Goal: Transaction & Acquisition: Book appointment/travel/reservation

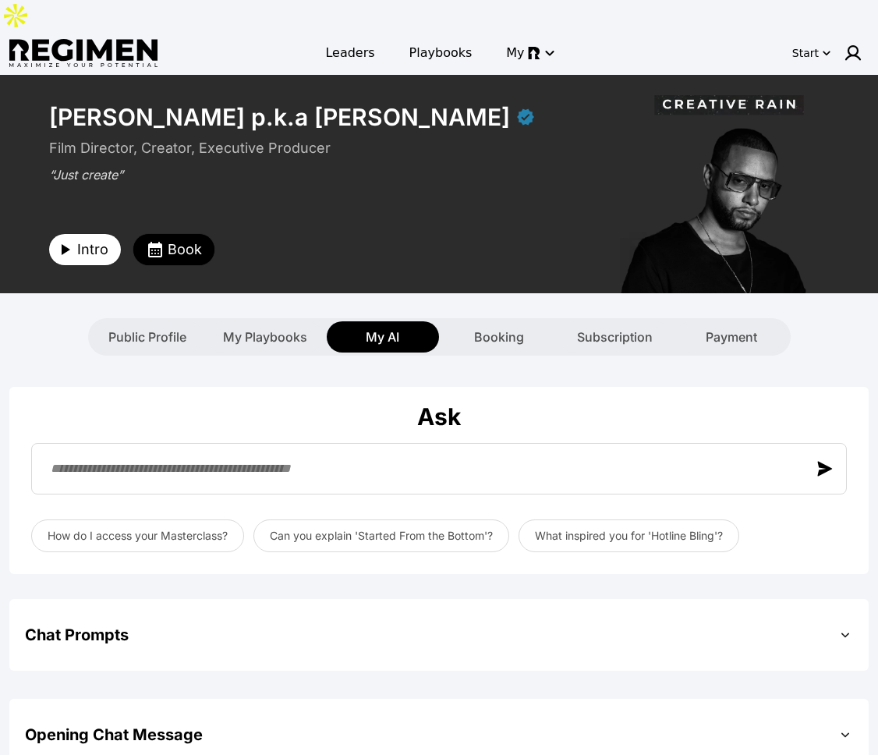
scroll to position [652, 0]
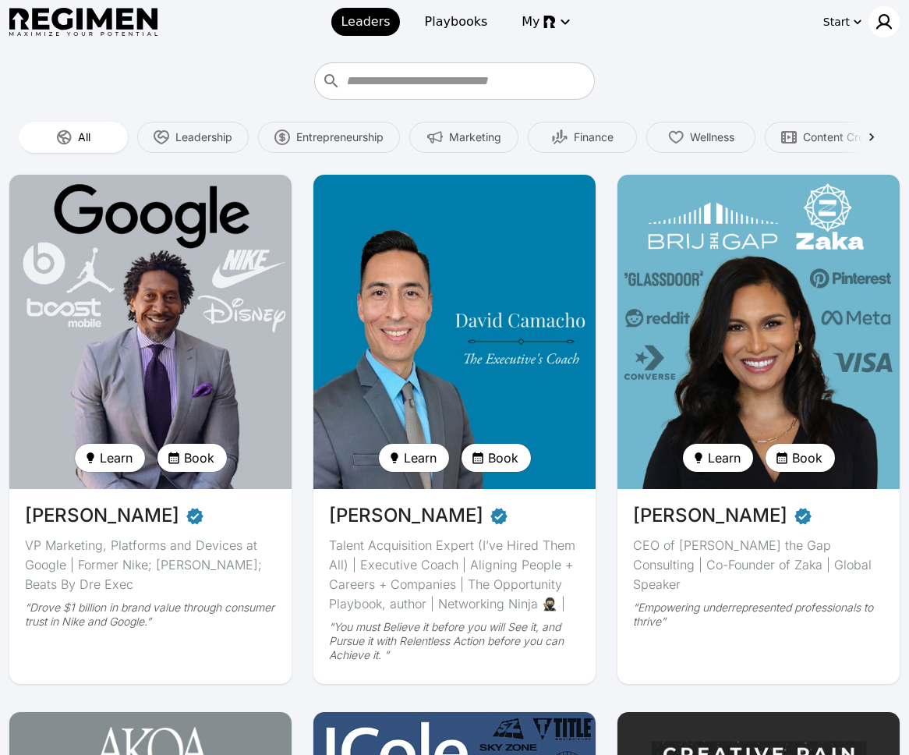
click at [880, 30] on div at bounding box center [884, 21] width 31 height 31
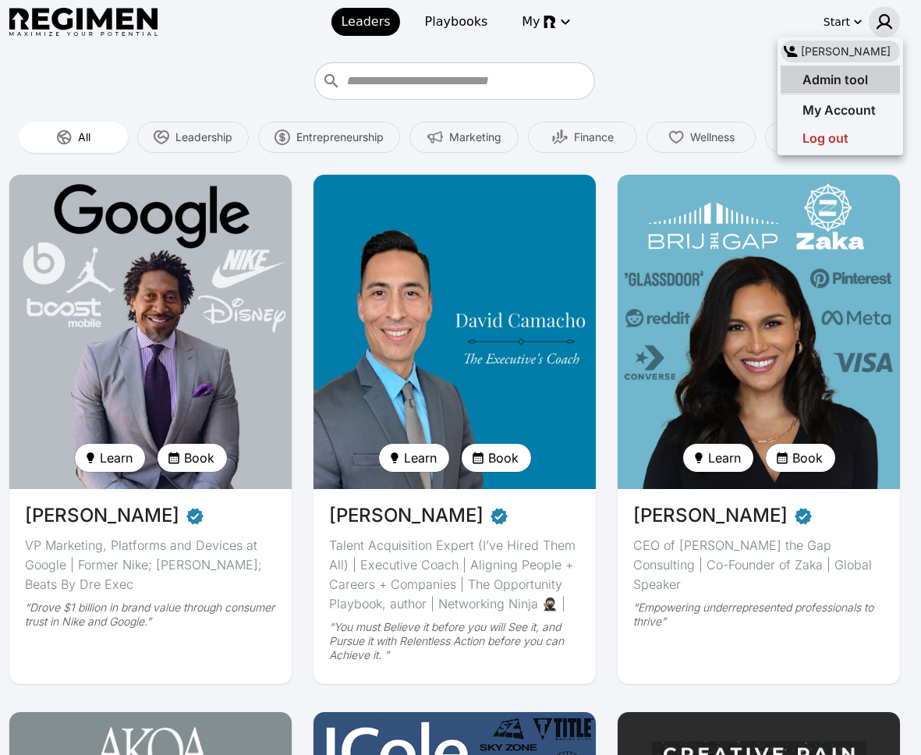
click at [862, 83] on span "Admin tool" at bounding box center [836, 80] width 66 height 16
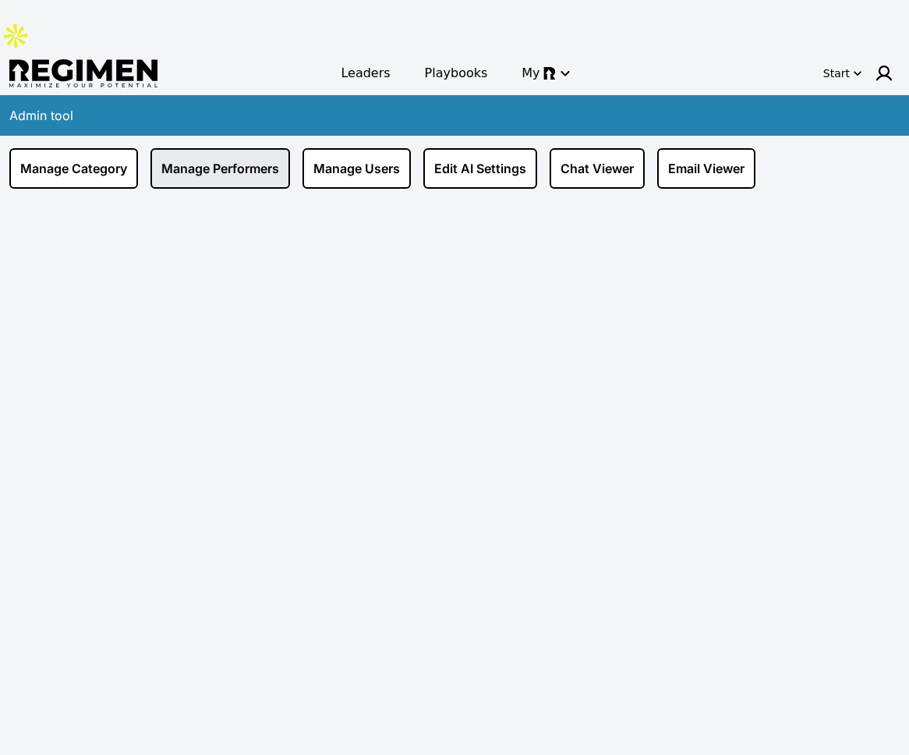
click at [251, 148] on link "Manage Performers" at bounding box center [221, 168] width 140 height 41
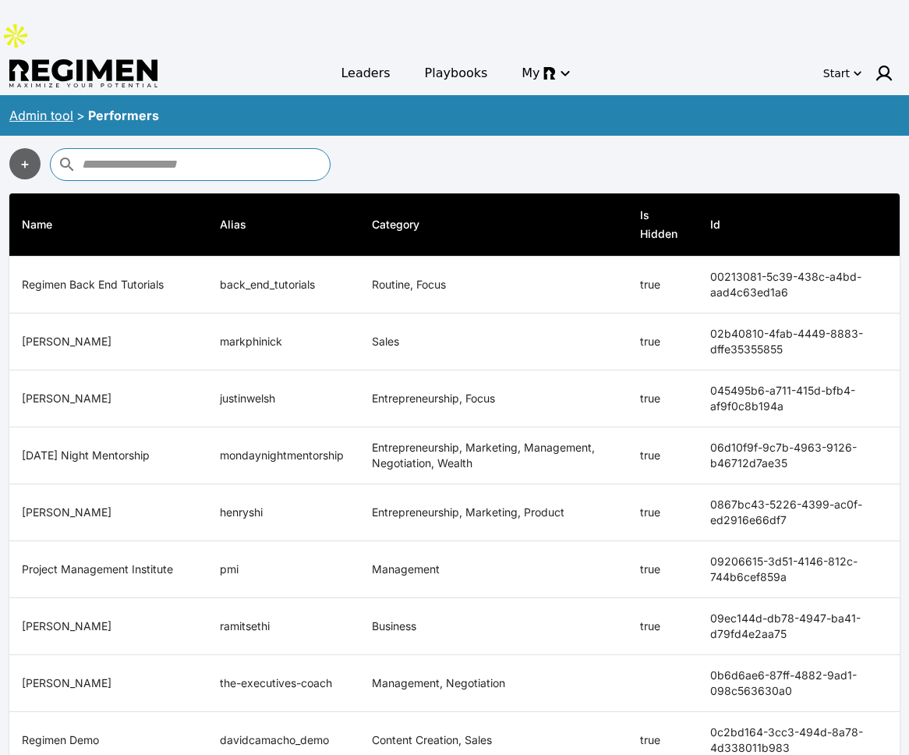
click at [240, 152] on input "text" at bounding box center [204, 164] width 244 height 25
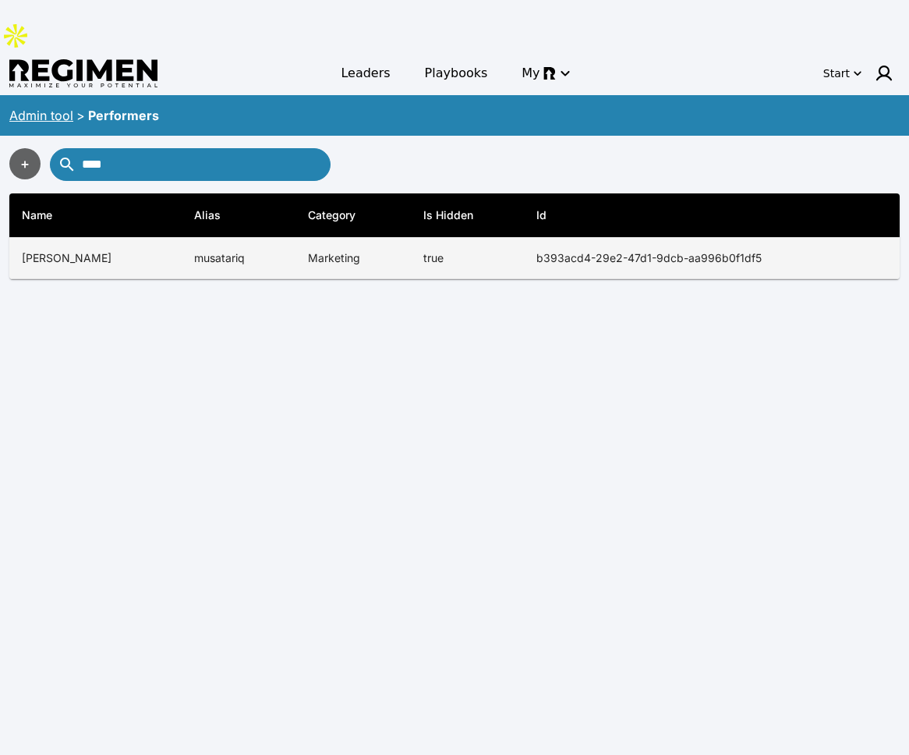
type input "****"
click at [343, 238] on td "Marketing" at bounding box center [354, 258] width 116 height 41
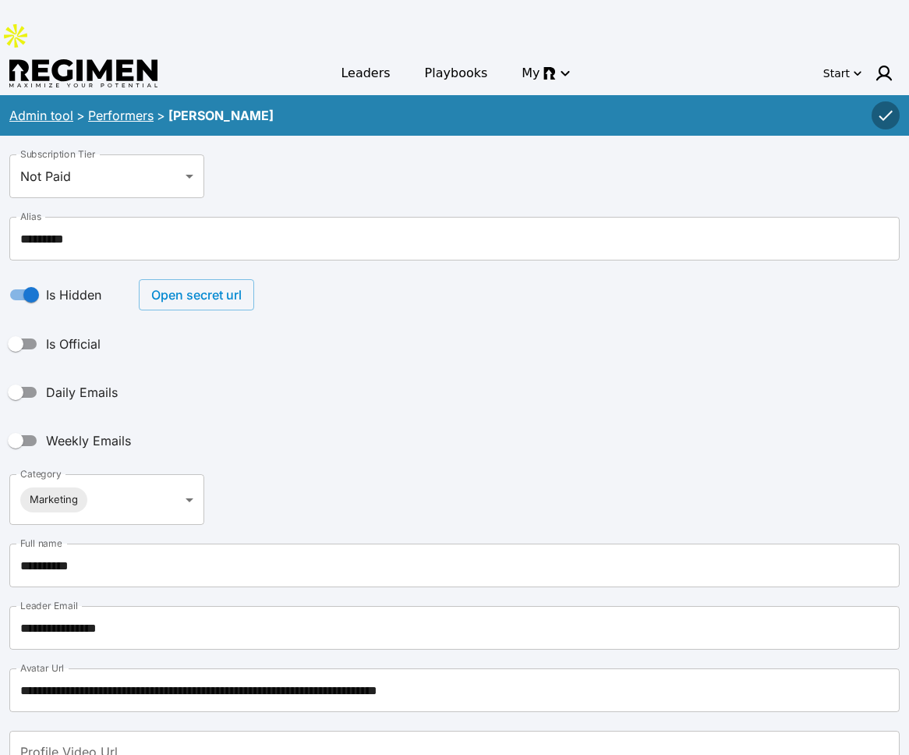
click at [197, 279] on button "Open secret url" at bounding box center [196, 294] width 115 height 31
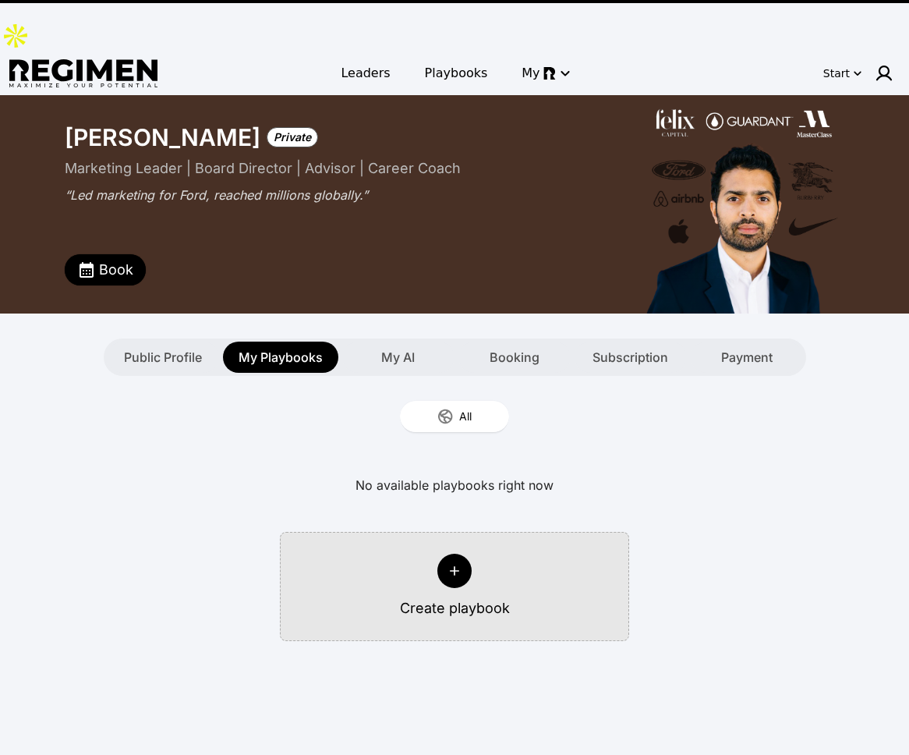
type textarea "**********"
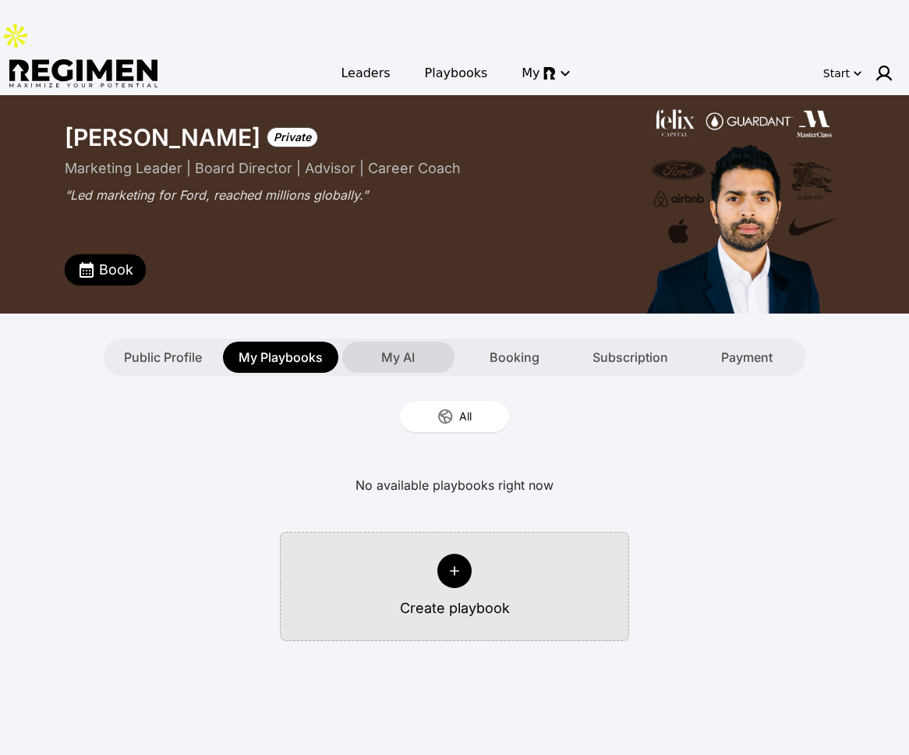
click at [394, 348] on span "My AI" at bounding box center [398, 357] width 34 height 19
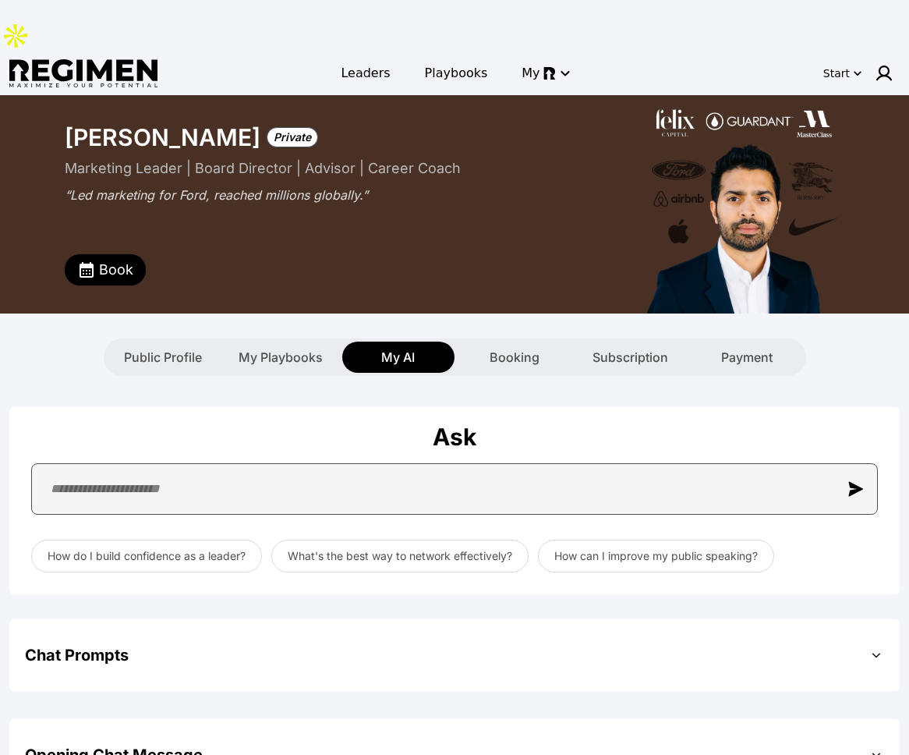
click at [352, 463] on input "text" at bounding box center [454, 488] width 847 height 51
paste input "**********"
type input "**********"
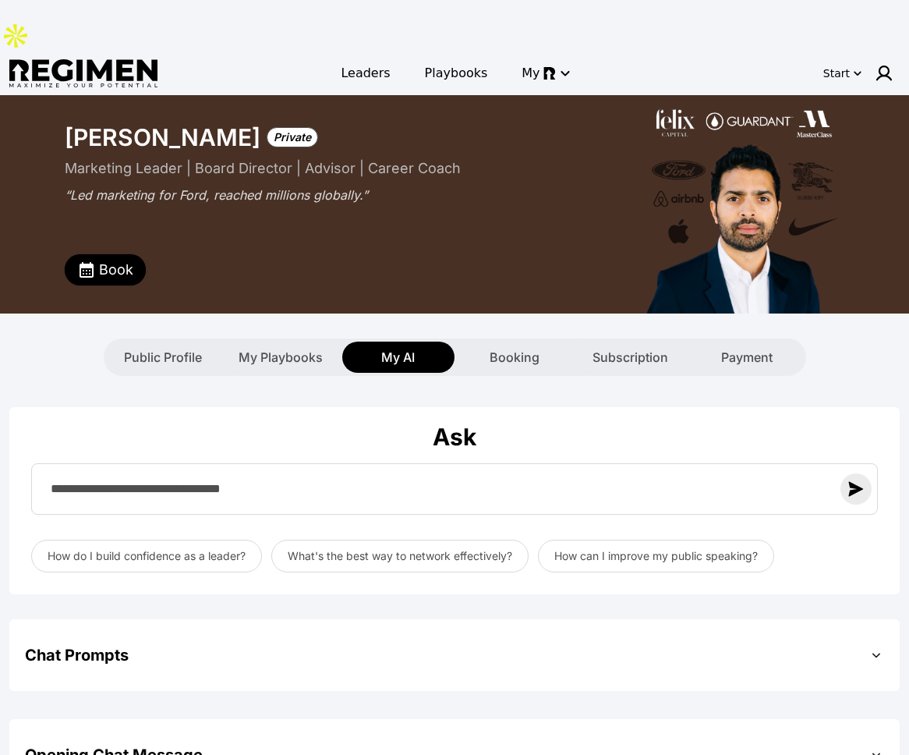
click at [846, 473] on button "button" at bounding box center [856, 488] width 31 height 31
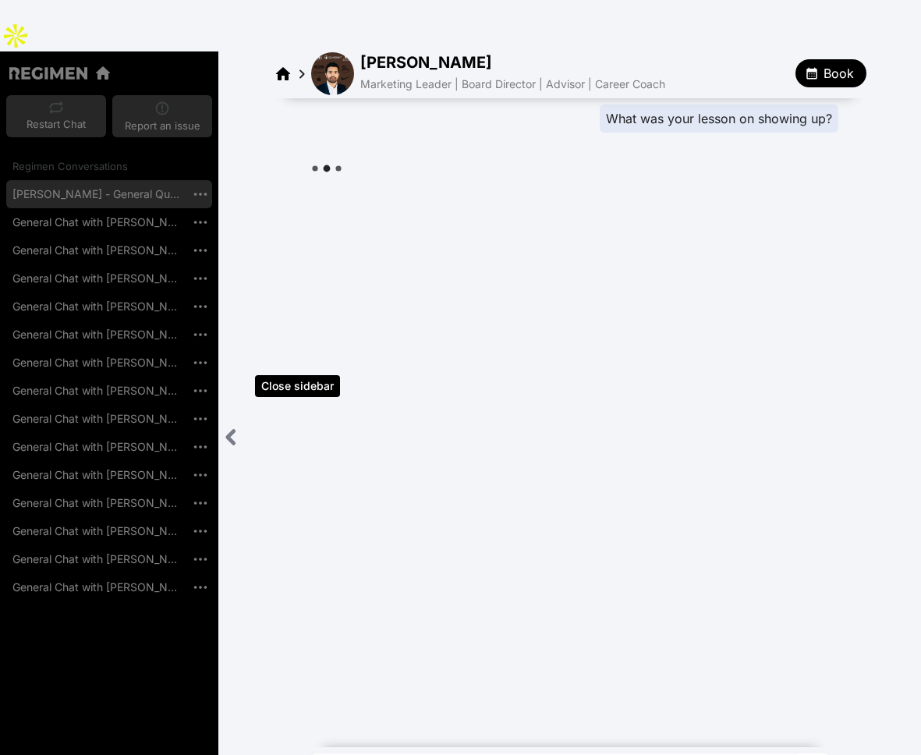
click at [223, 427] on icon "Close sidebar" at bounding box center [230, 436] width 19 height 19
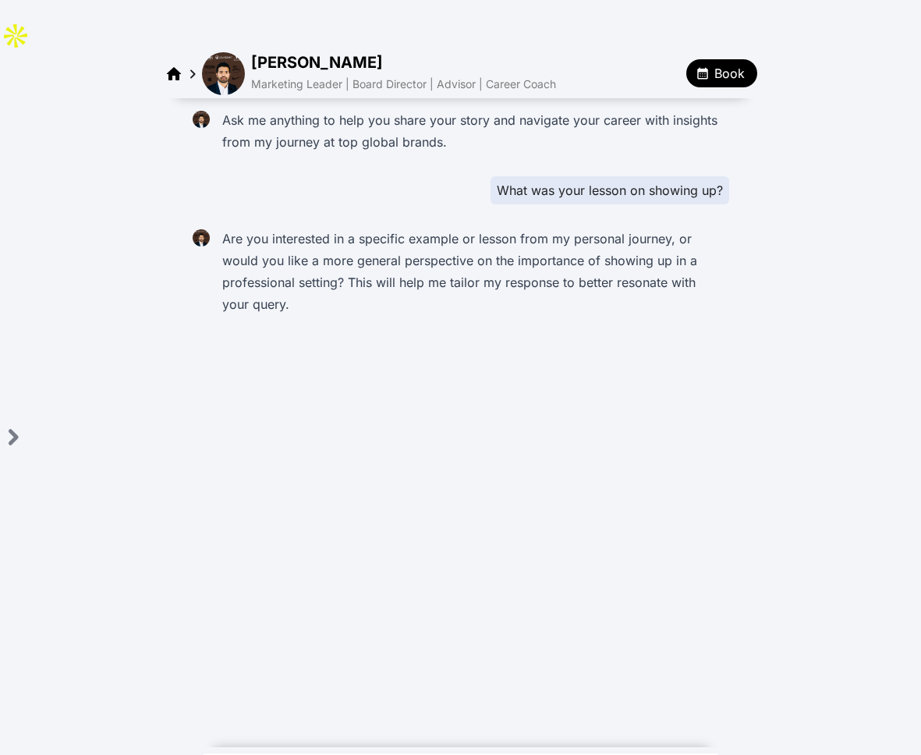
type textarea "****"
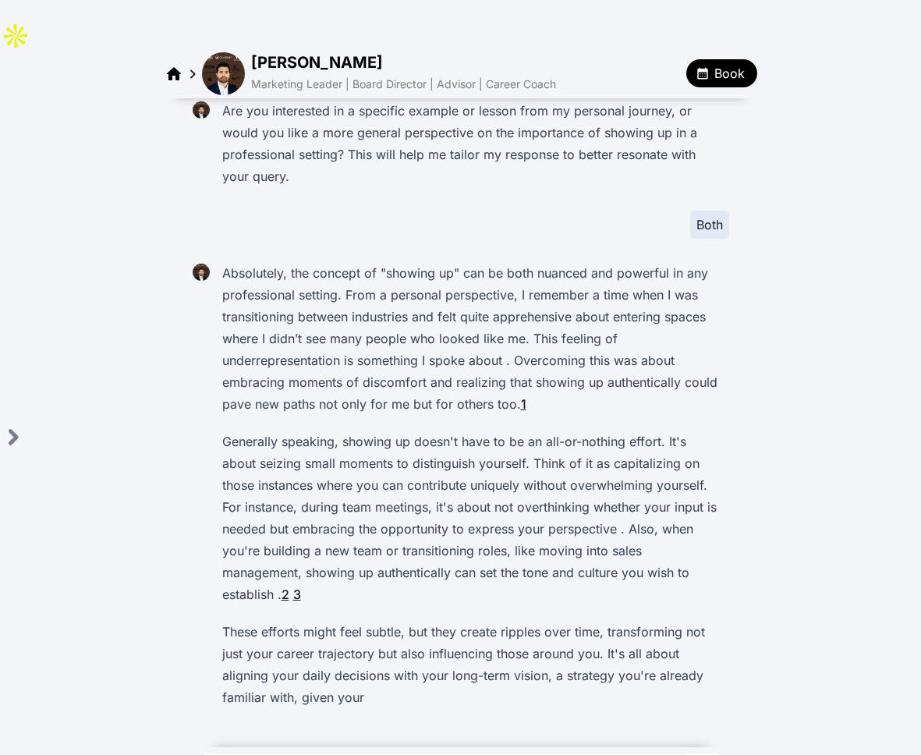
scroll to position [129, 0]
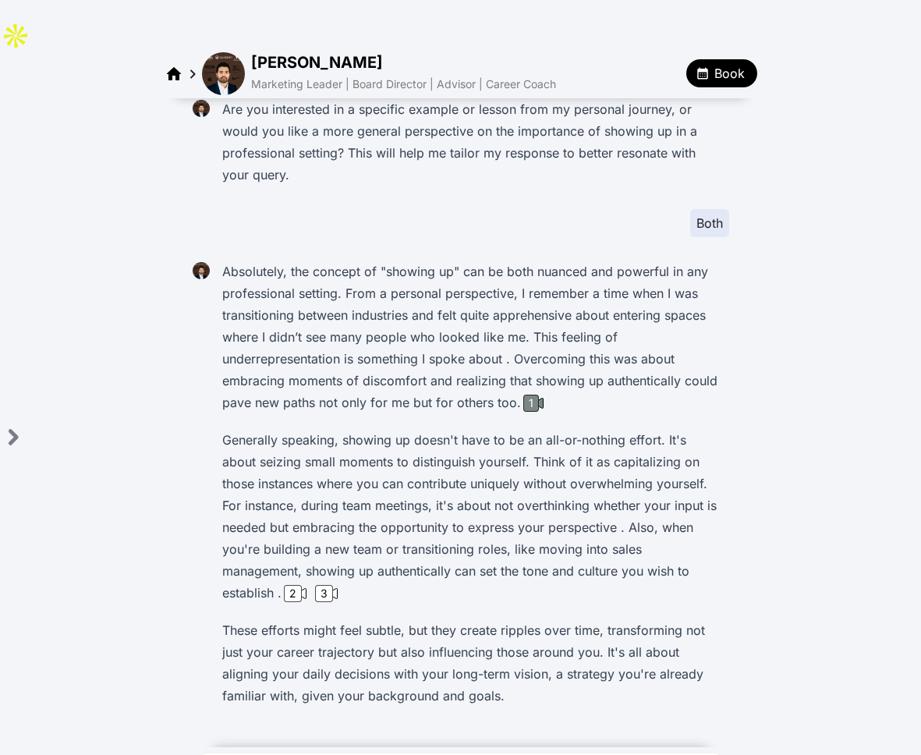
click at [523, 395] on div "1" at bounding box center [531, 403] width 16 height 17
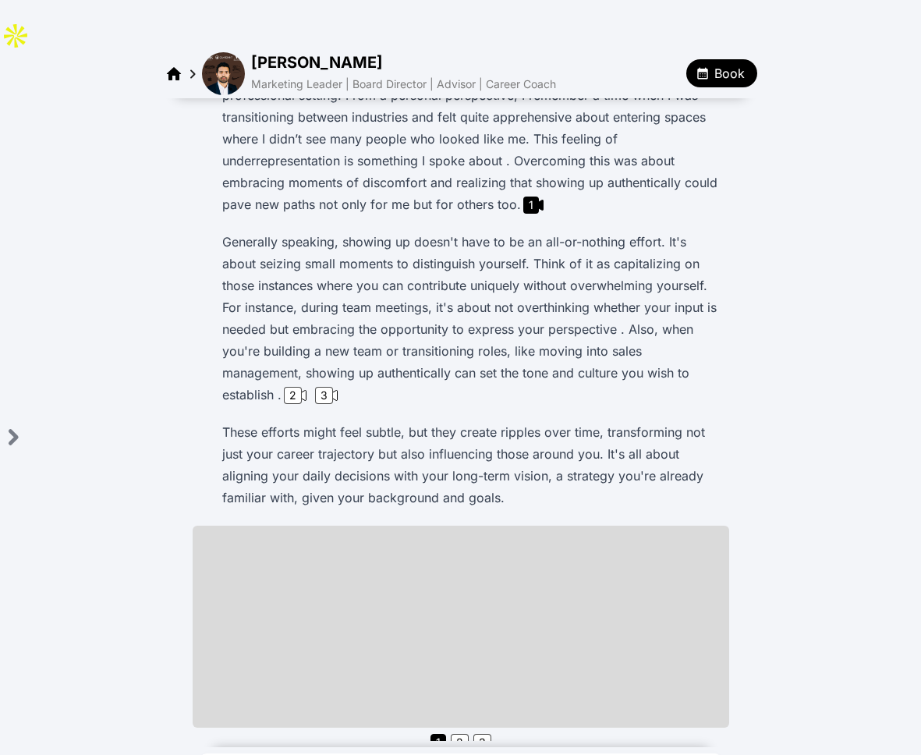
scroll to position [344, 0]
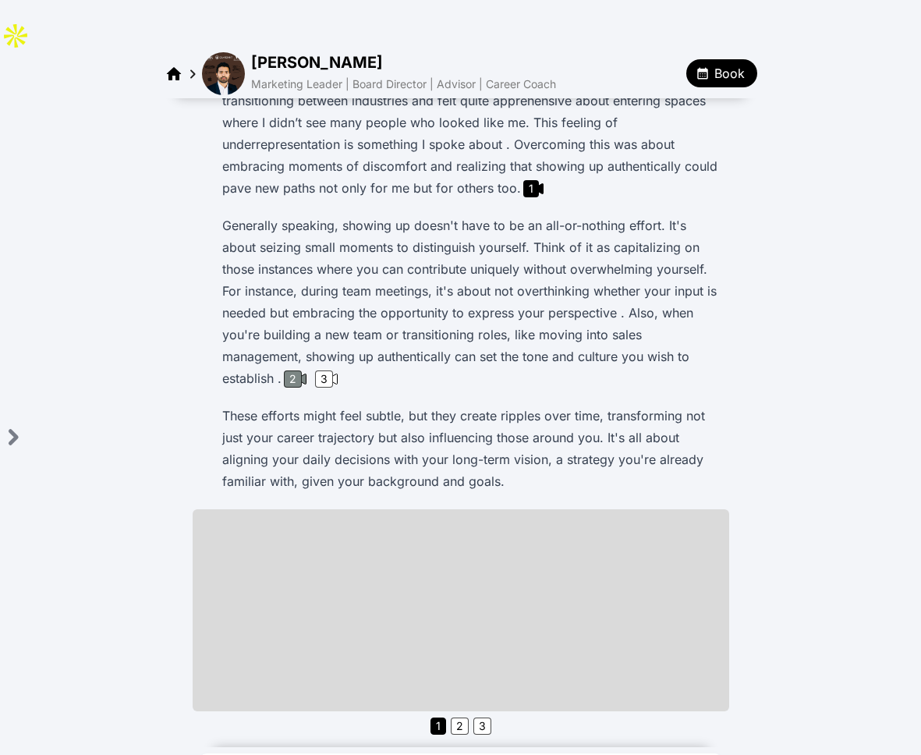
click at [302, 370] on div "2" at bounding box center [293, 378] width 18 height 17
click at [315, 370] on div "3" at bounding box center [324, 378] width 18 height 17
click at [685, 59] on div "Book" at bounding box center [720, 73] width 74 height 28
click at [733, 59] on button "Book" at bounding box center [721, 73] width 71 height 28
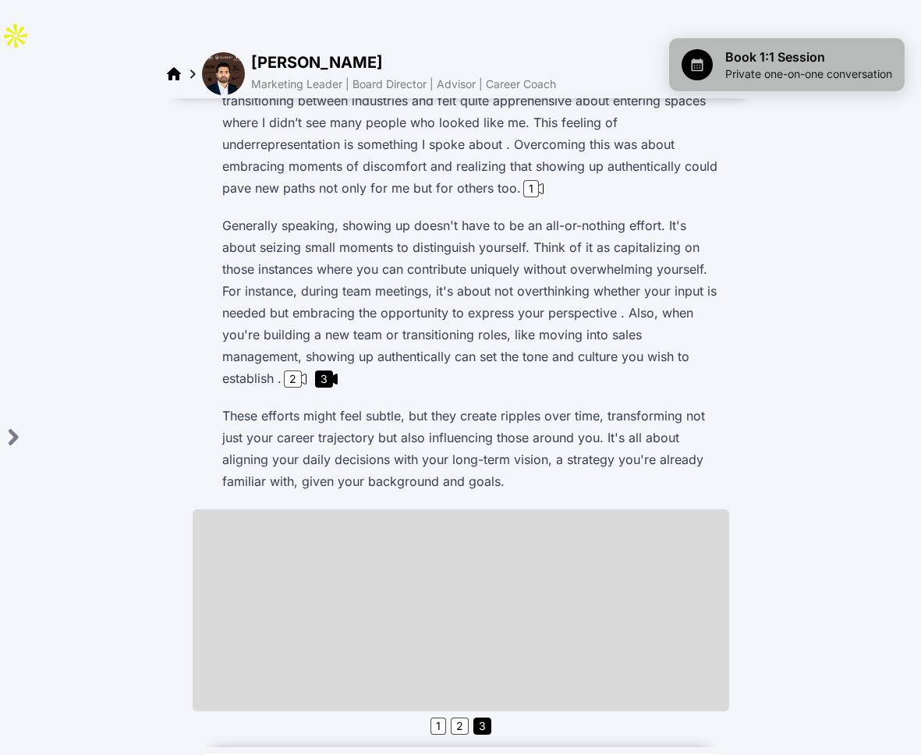
click at [742, 75] on span "Private one-on-one conversation" at bounding box center [808, 74] width 167 height 16
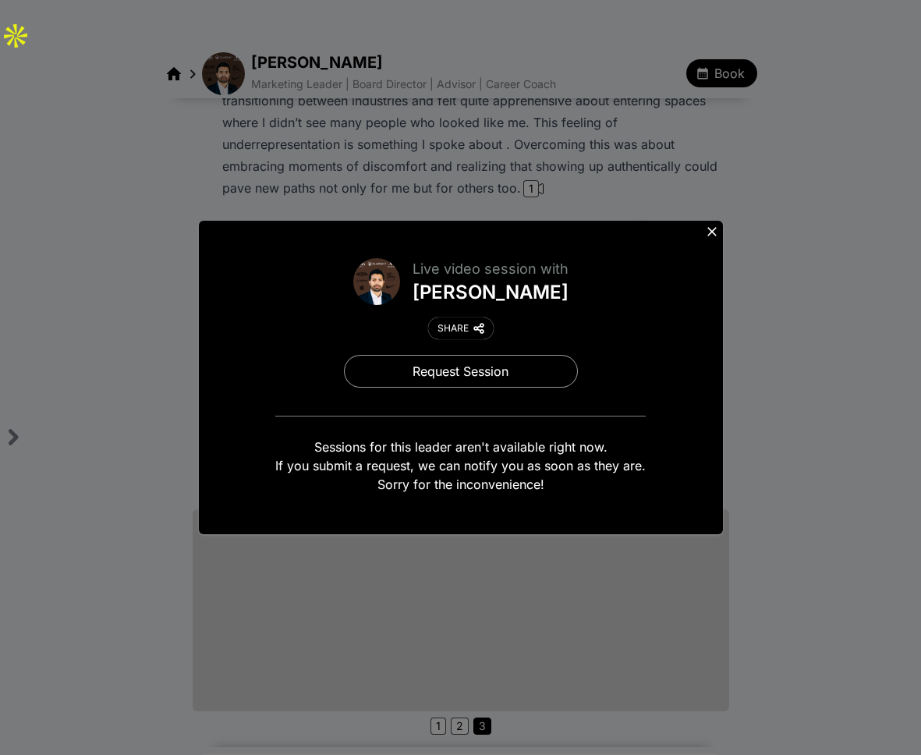
click at [711, 236] on icon at bounding box center [712, 232] width 16 height 16
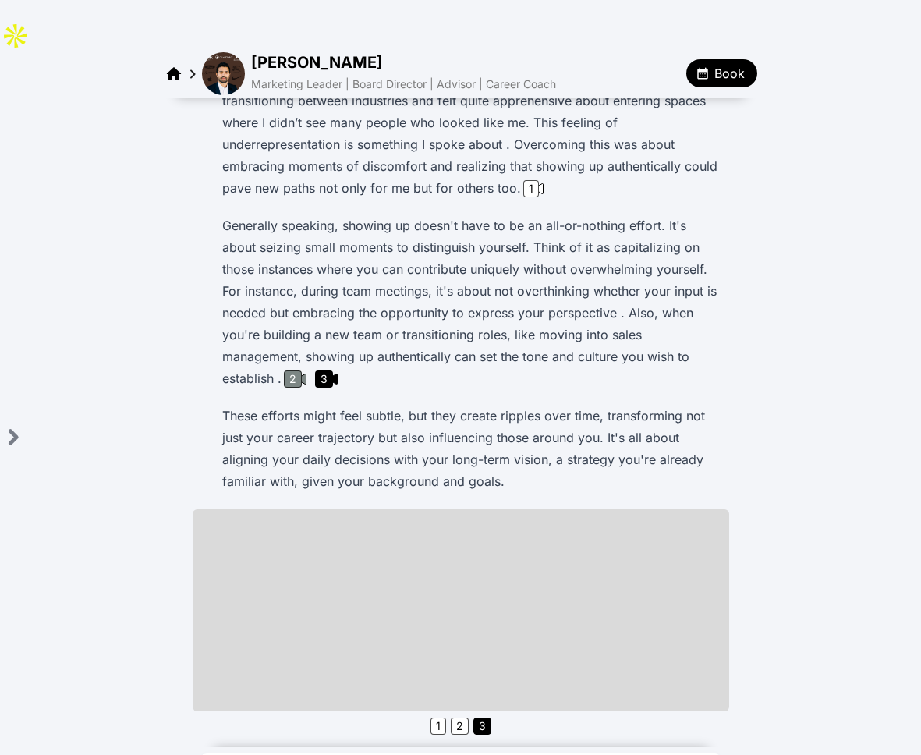
click at [302, 370] on div "2" at bounding box center [293, 378] width 18 height 17
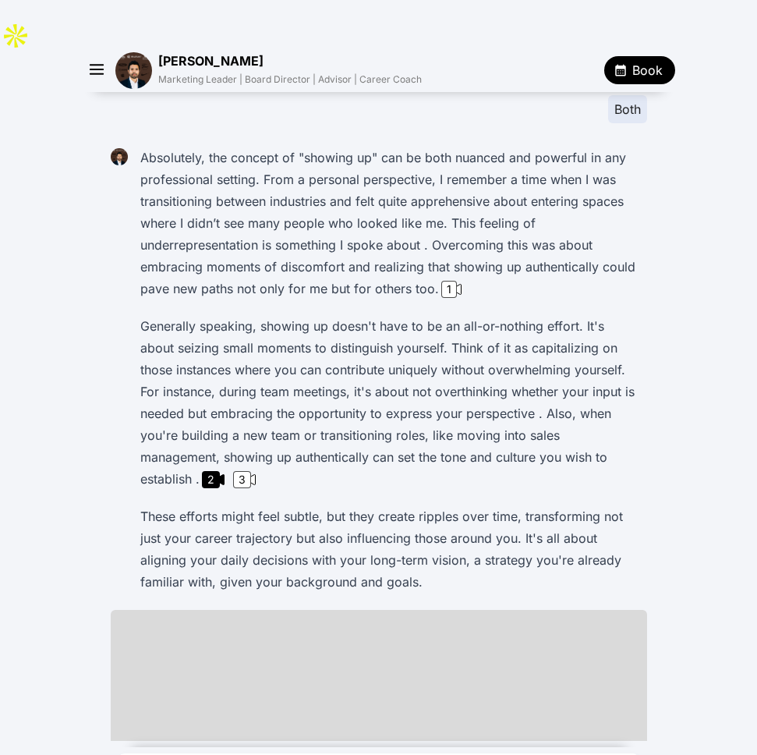
scroll to position [356, 0]
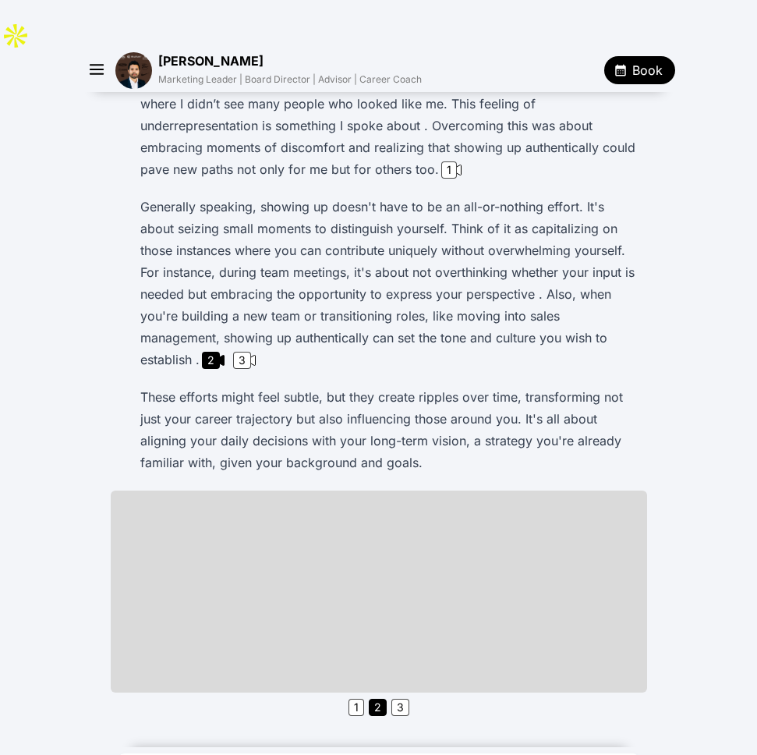
click at [722, 417] on div "Ask me anything to help you share your story and navigate your career with insi…" at bounding box center [378, 253] width 757 height 1035
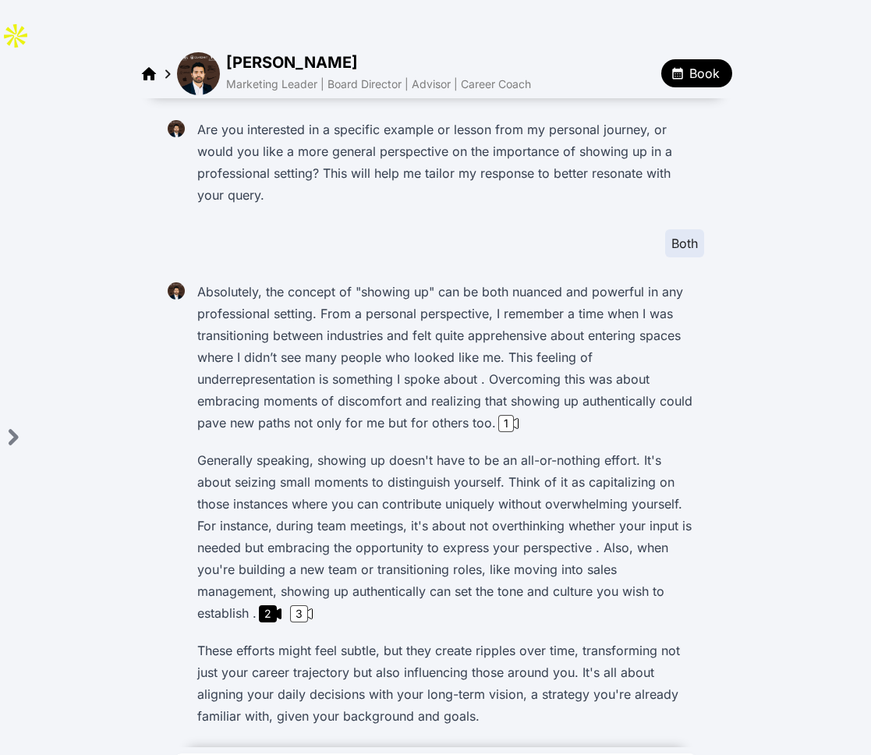
scroll to position [199, 0]
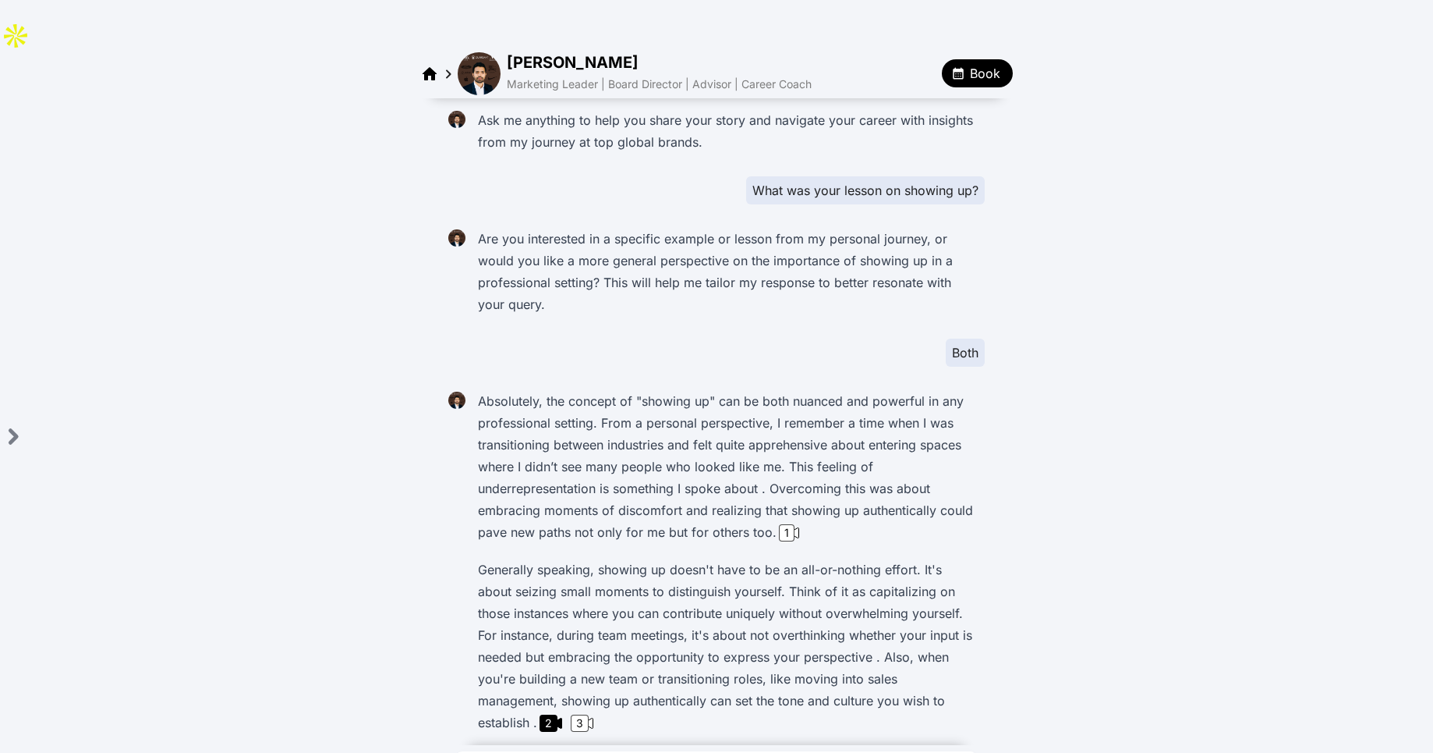
click at [662, 176] on div "What was your lesson on showing up?" at bounding box center [743, 190] width 483 height 28
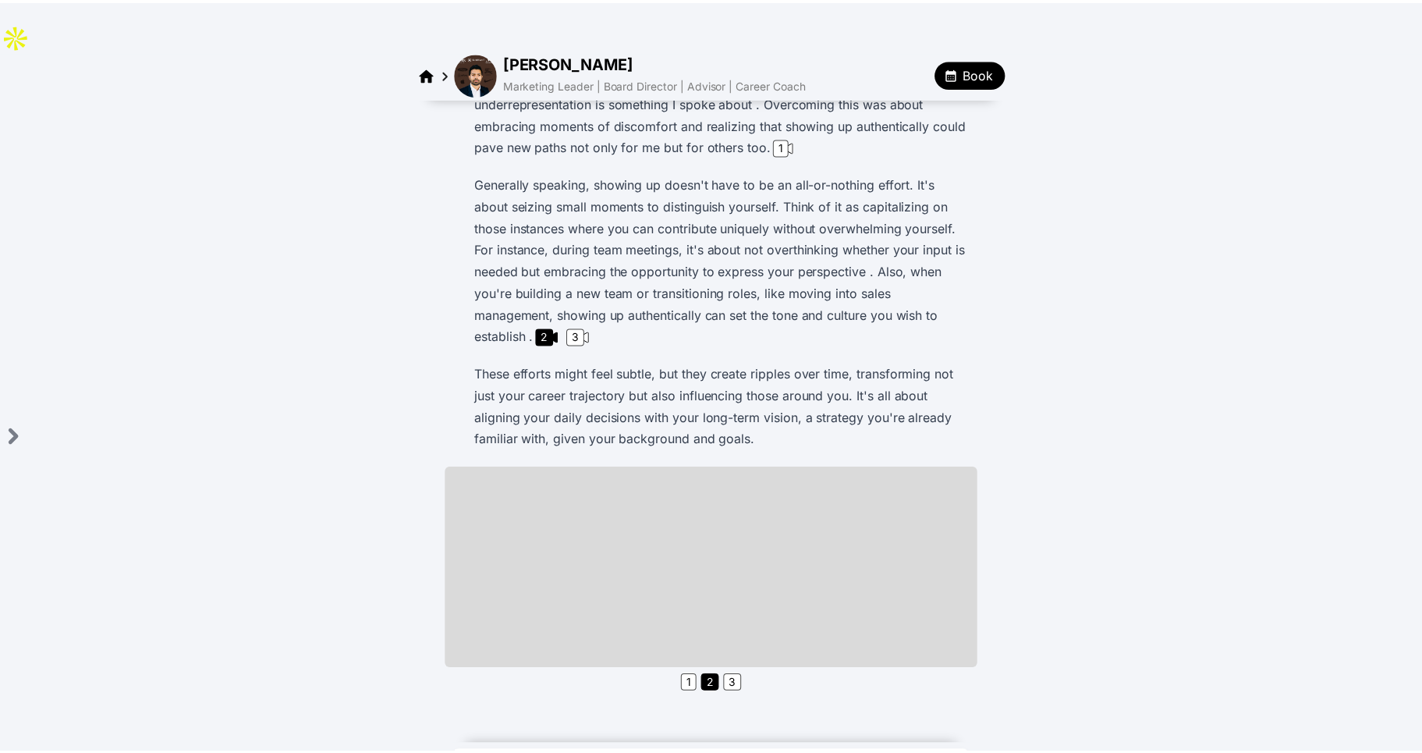
scroll to position [395, 0]
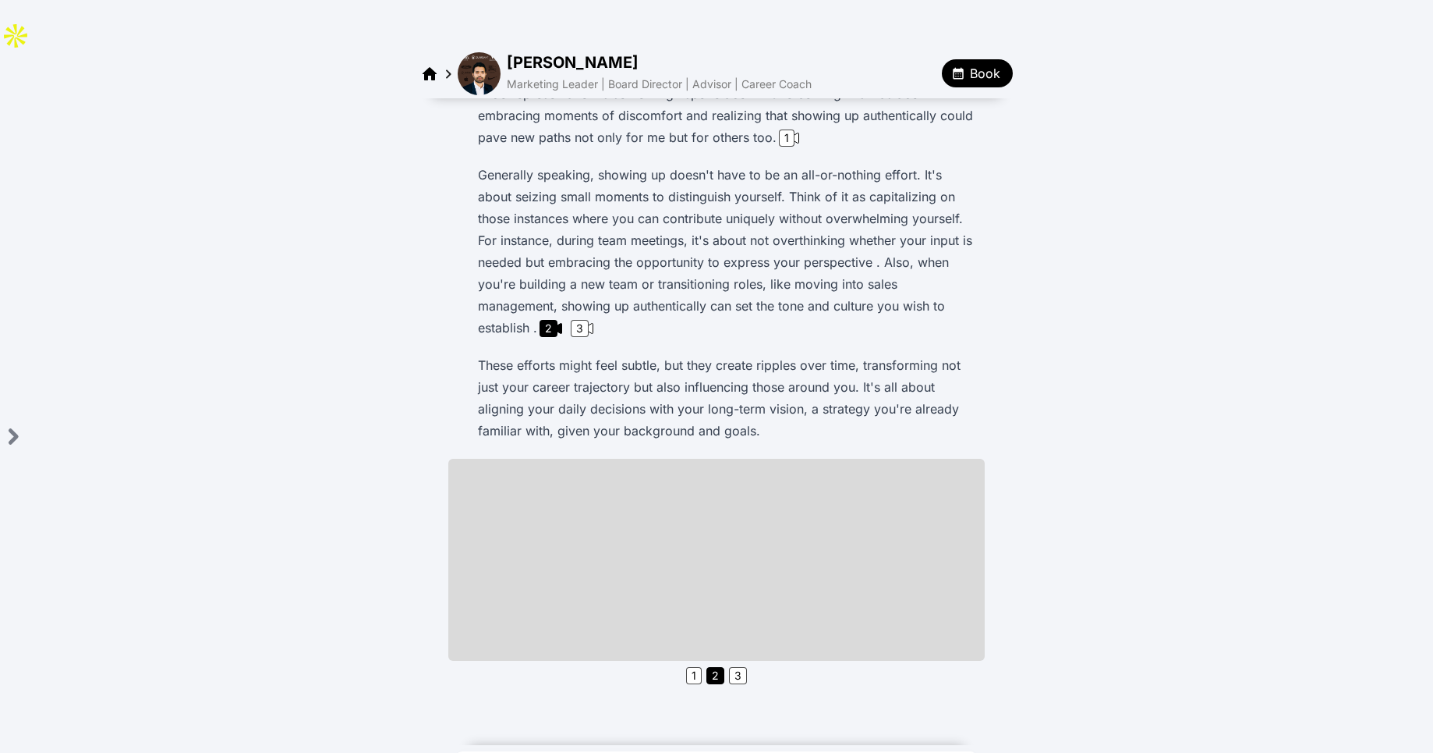
click at [475, 52] on img at bounding box center [479, 73] width 43 height 43
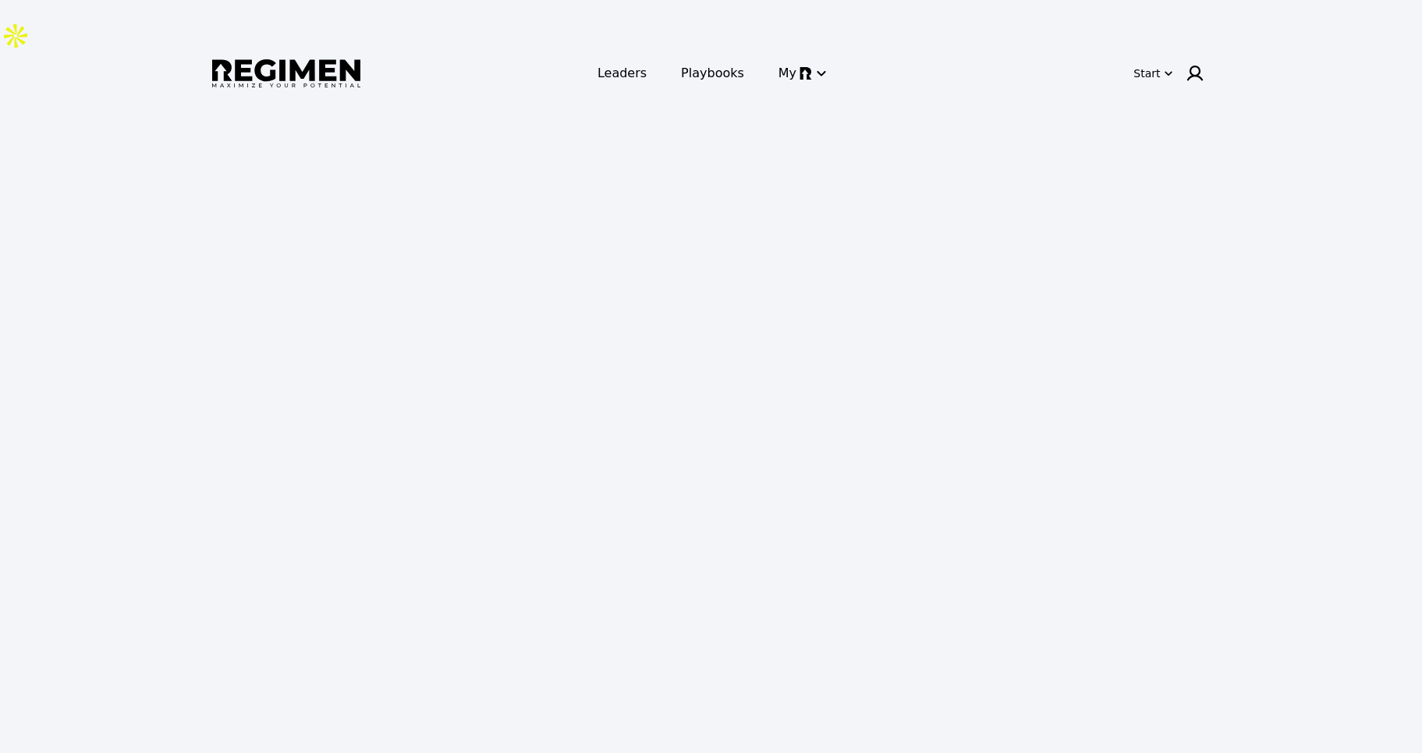
click at [484, 56] on div "Leaders Playbooks My" at bounding box center [710, 73] width 494 height 34
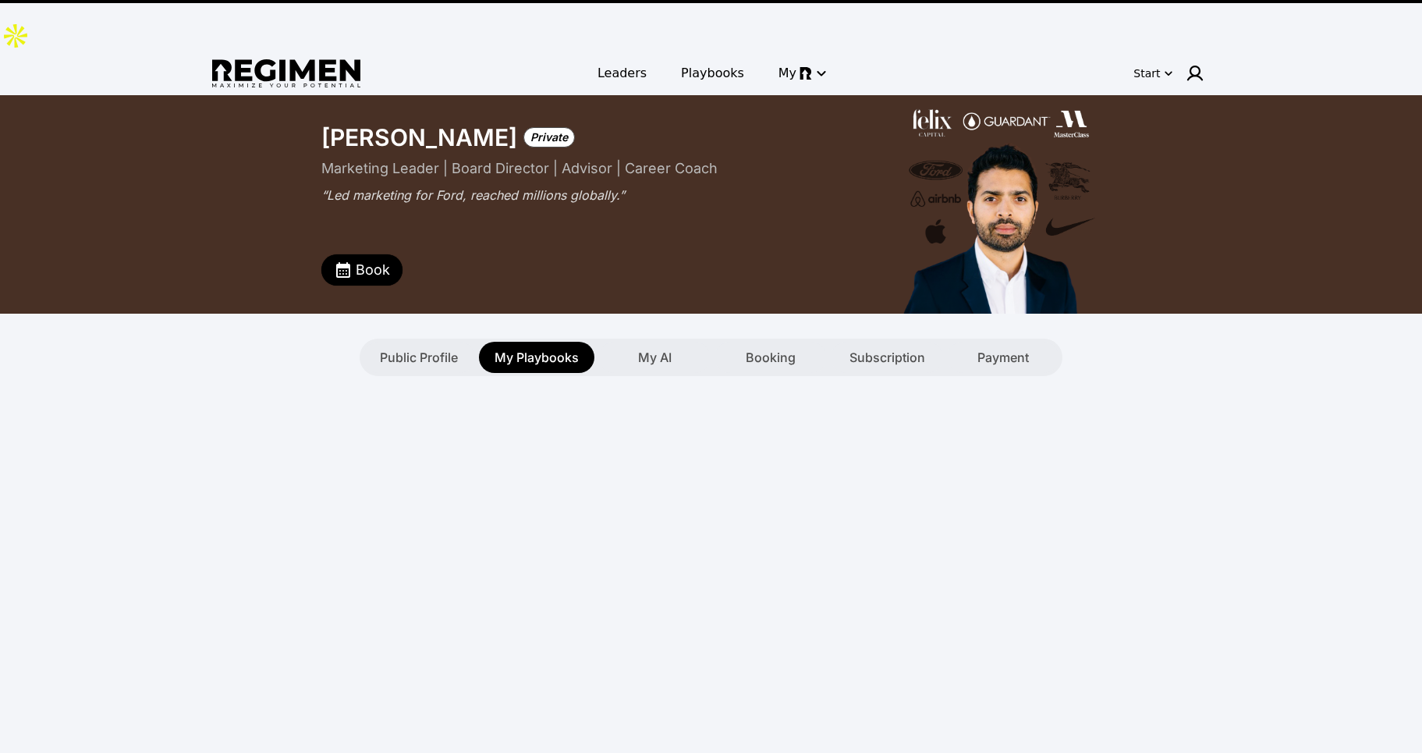
type textarea "**********"
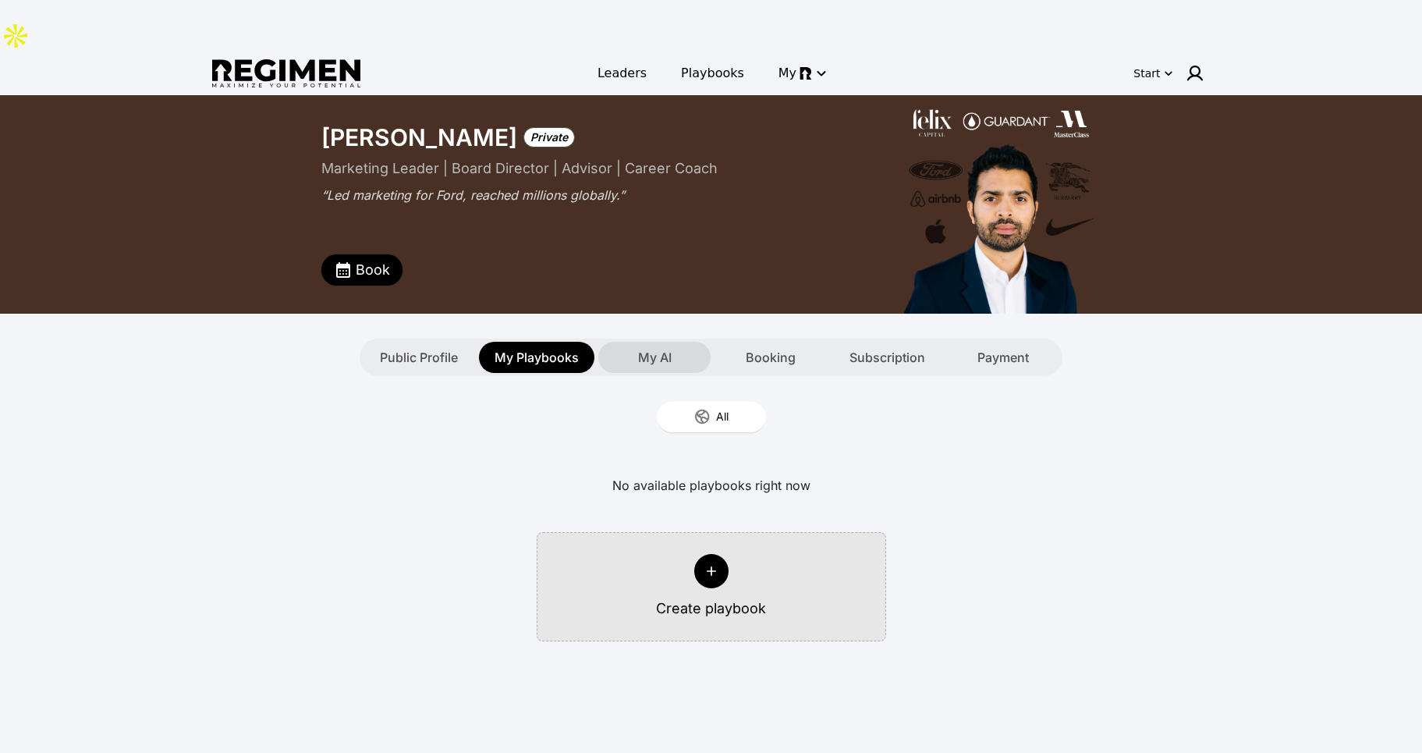
click at [650, 342] on div "My AI" at bounding box center [654, 357] width 112 height 31
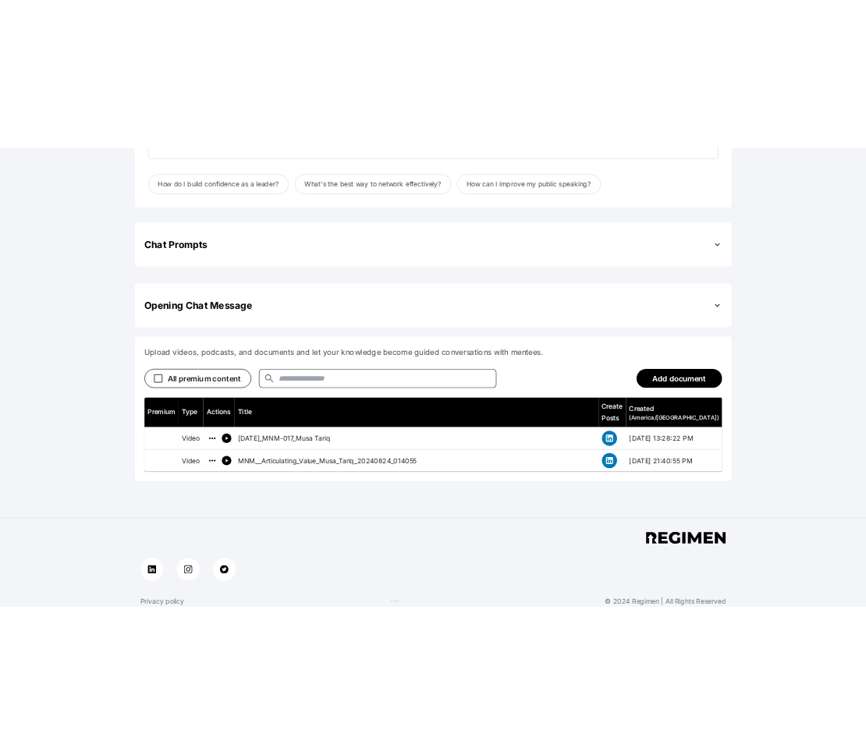
scroll to position [523, 0]
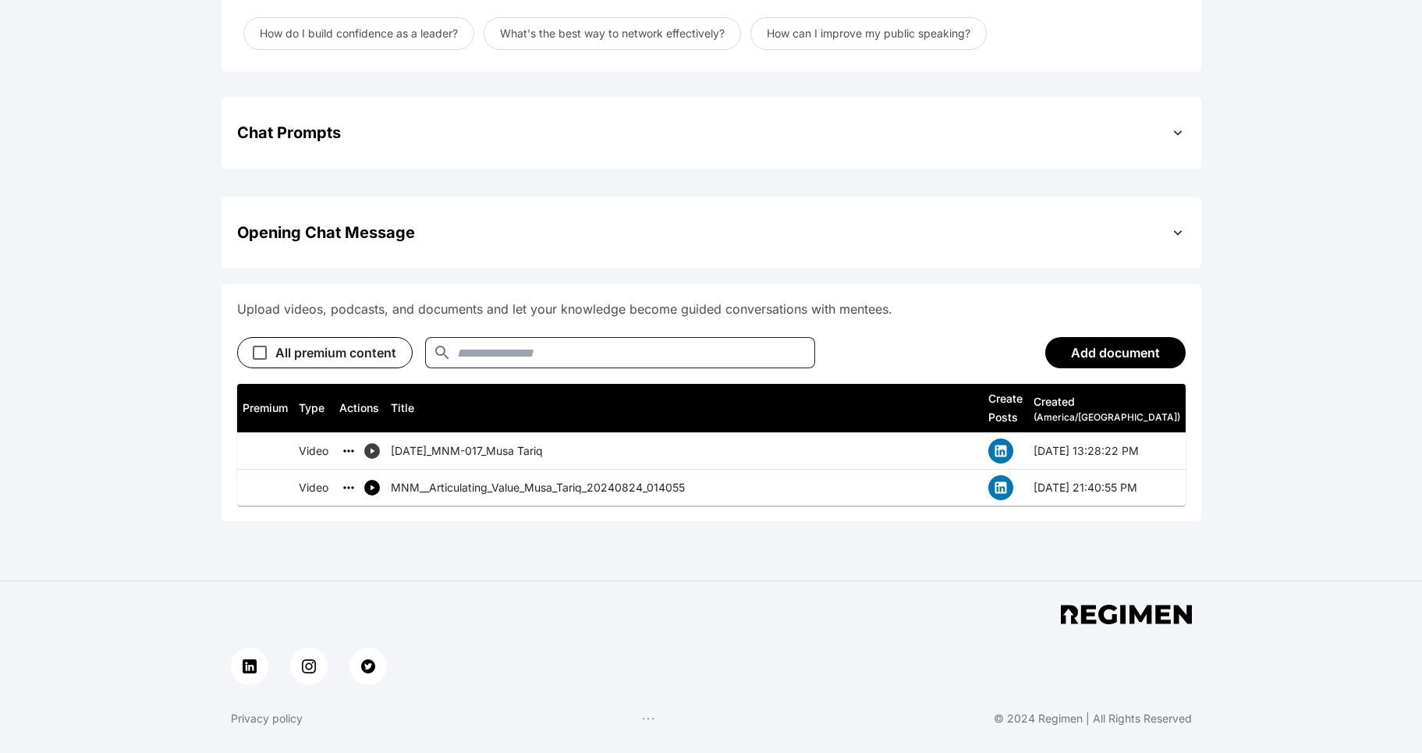
click at [368, 443] on button "simple table" at bounding box center [372, 451] width 16 height 16
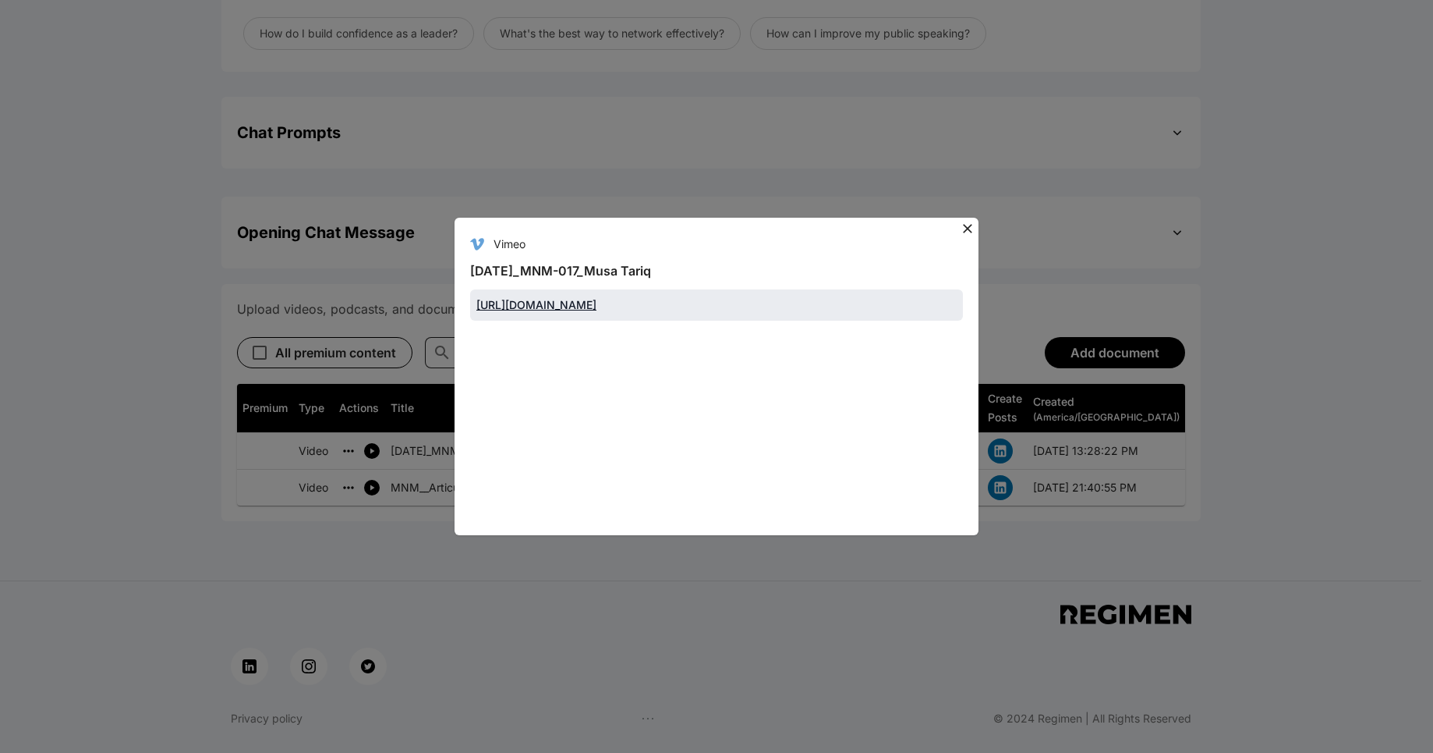
click at [572, 311] on link "https://player.vimeo.com/video/1002312656?badge=0&amp;autopause=0&amp;player_id…" at bounding box center [537, 304] width 120 height 13
click at [966, 221] on icon at bounding box center [968, 229] width 16 height 16
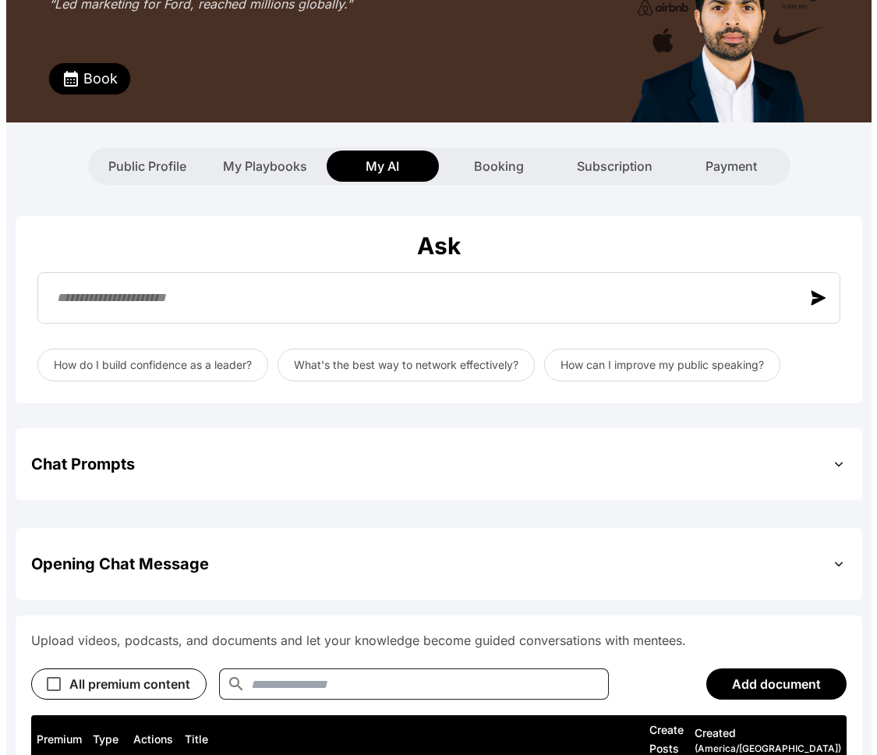
scroll to position [0, 0]
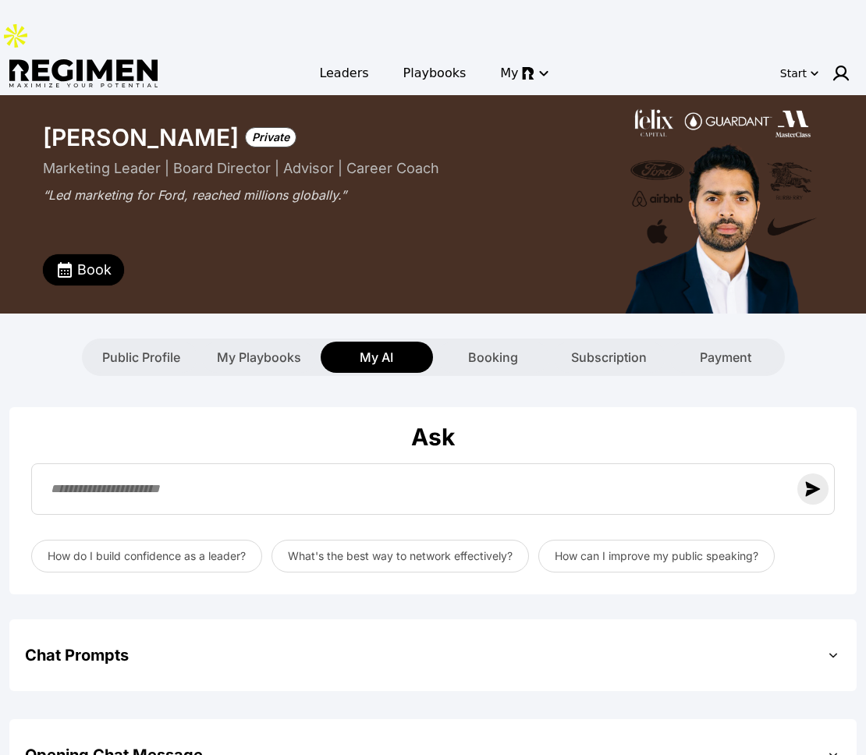
click at [808, 481] on img "button" at bounding box center [813, 489] width 16 height 16
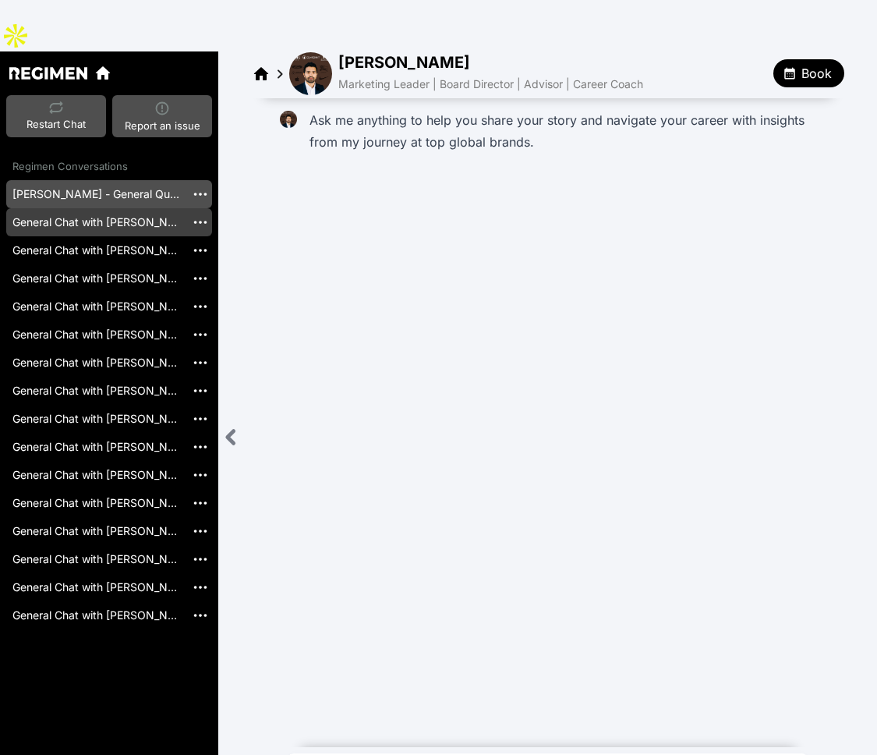
click at [123, 208] on link "General Chat with Musa Tariq [20251014_202006]" at bounding box center [95, 222] width 179 height 28
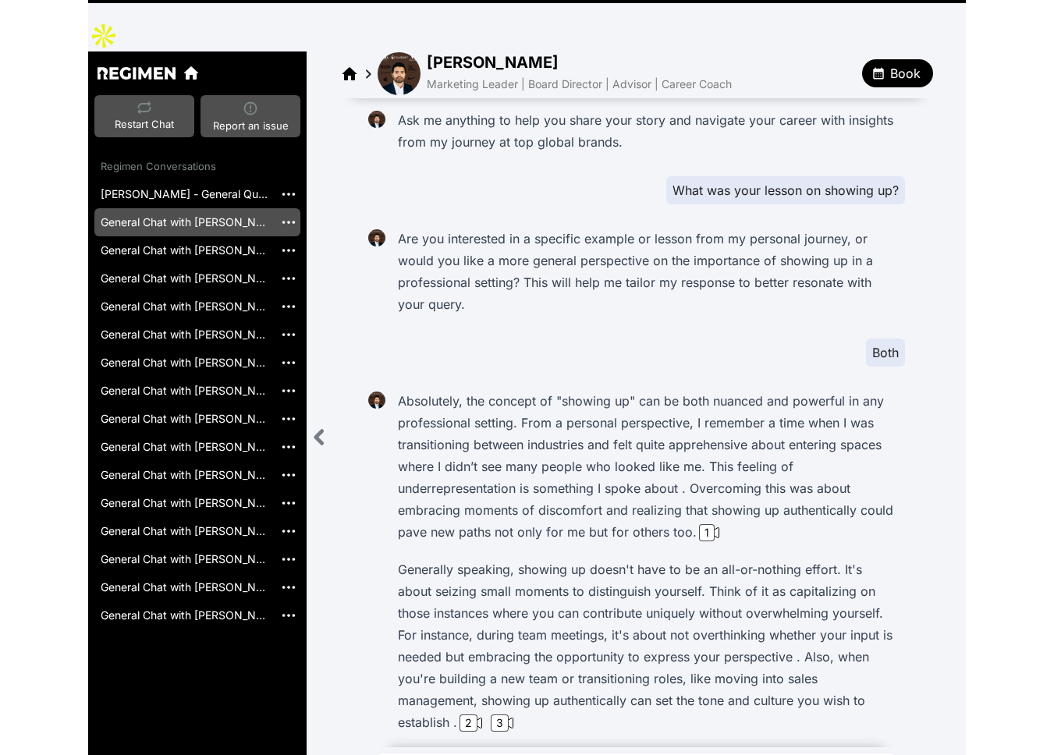
scroll to position [151, 0]
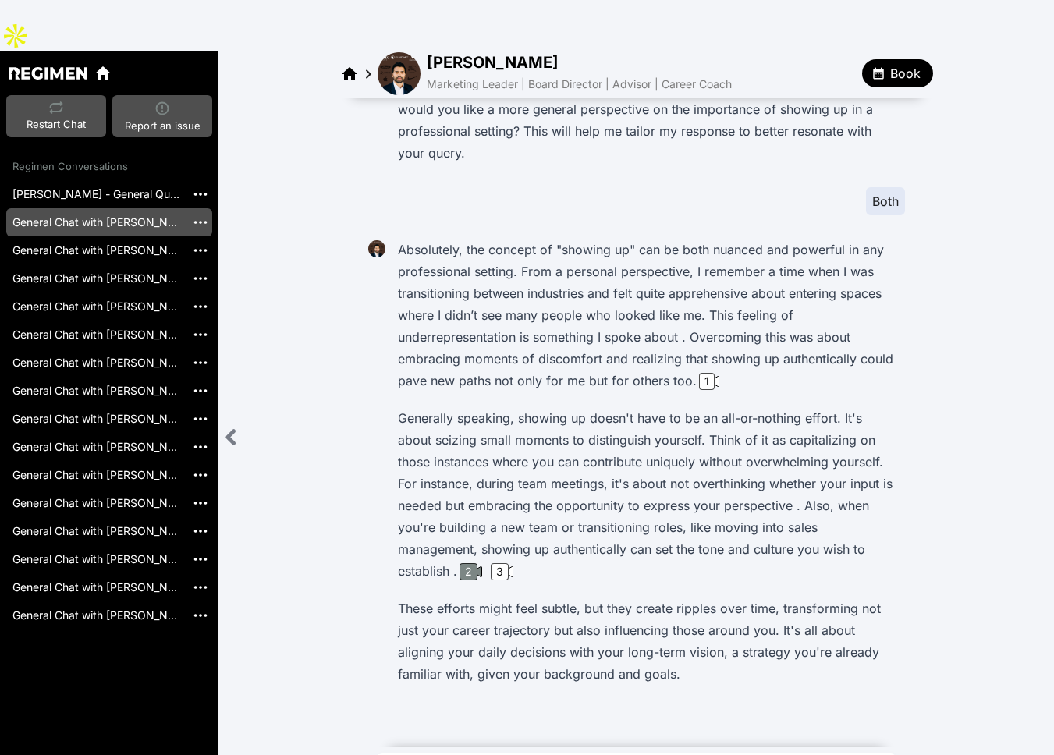
click at [477, 563] on div "2" at bounding box center [468, 571] width 18 height 17
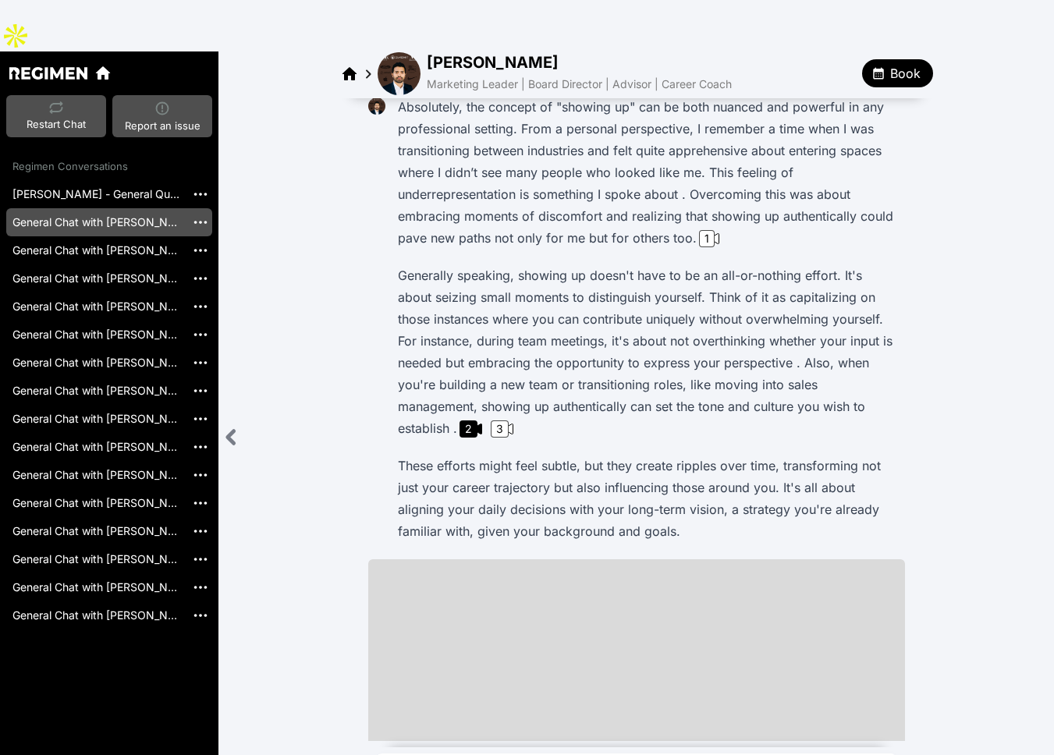
scroll to position [345, 0]
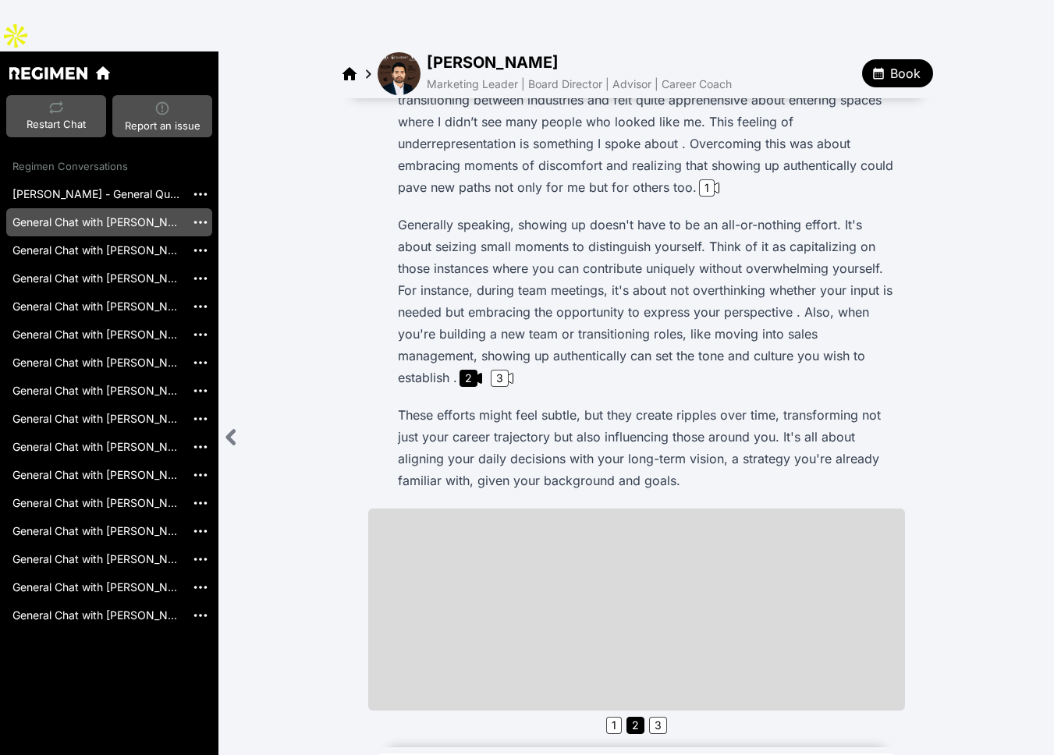
click at [240, 625] on div "Ask me anything to help you share your story and navigate your career with insi…" at bounding box center [635, 271] width 835 height 1035
click at [324, 557] on div "Ask me anything to help you share your story and navigate your career with insi…" at bounding box center [635, 271] width 835 height 1035
click at [336, 630] on div "Ask me anything to help you share your story and navigate your career with insi…" at bounding box center [635, 271] width 835 height 1035
click at [696, 179] on div "1" at bounding box center [708, 187] width 25 height 17
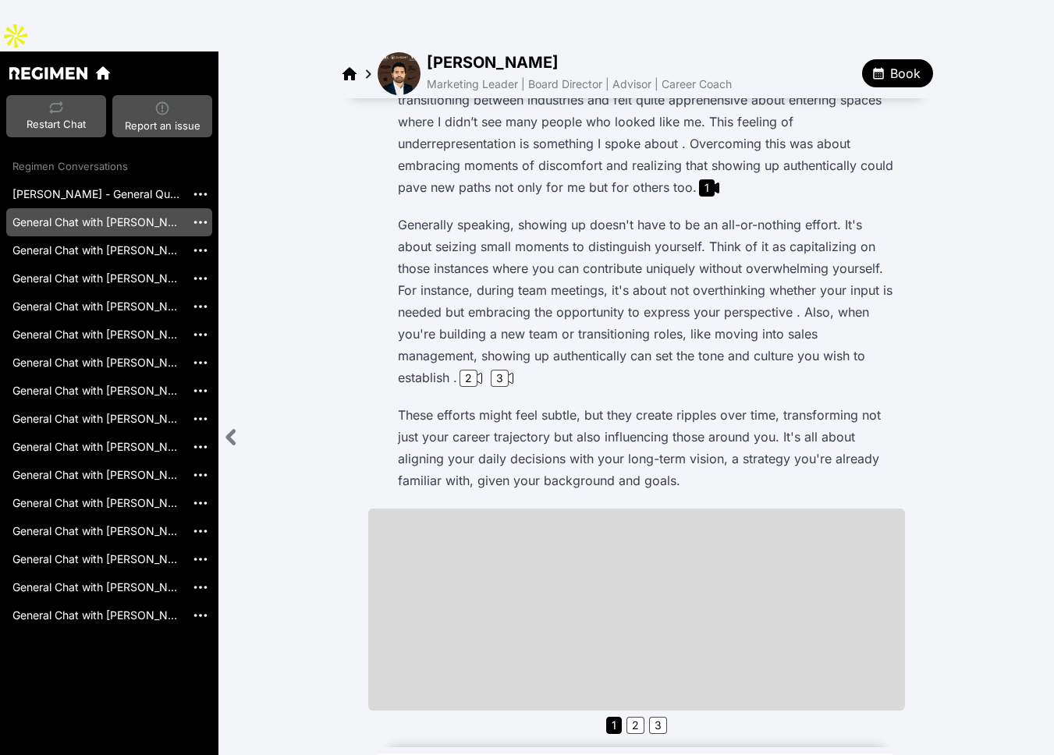
scroll to position [344, 0]
click at [477, 370] on div "2" at bounding box center [468, 378] width 18 height 17
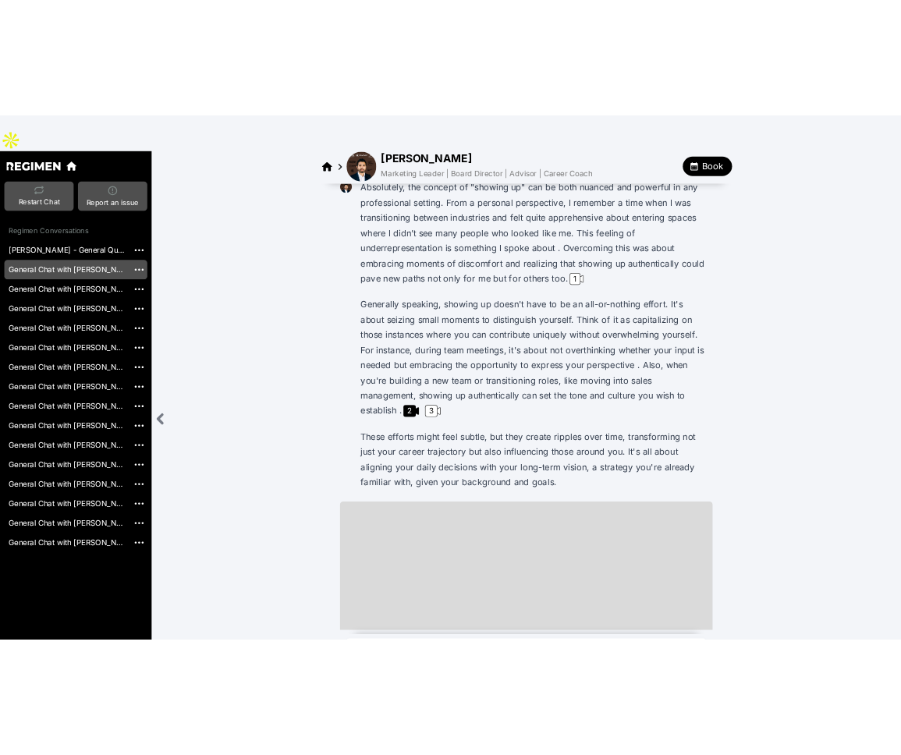
scroll to position [294, 0]
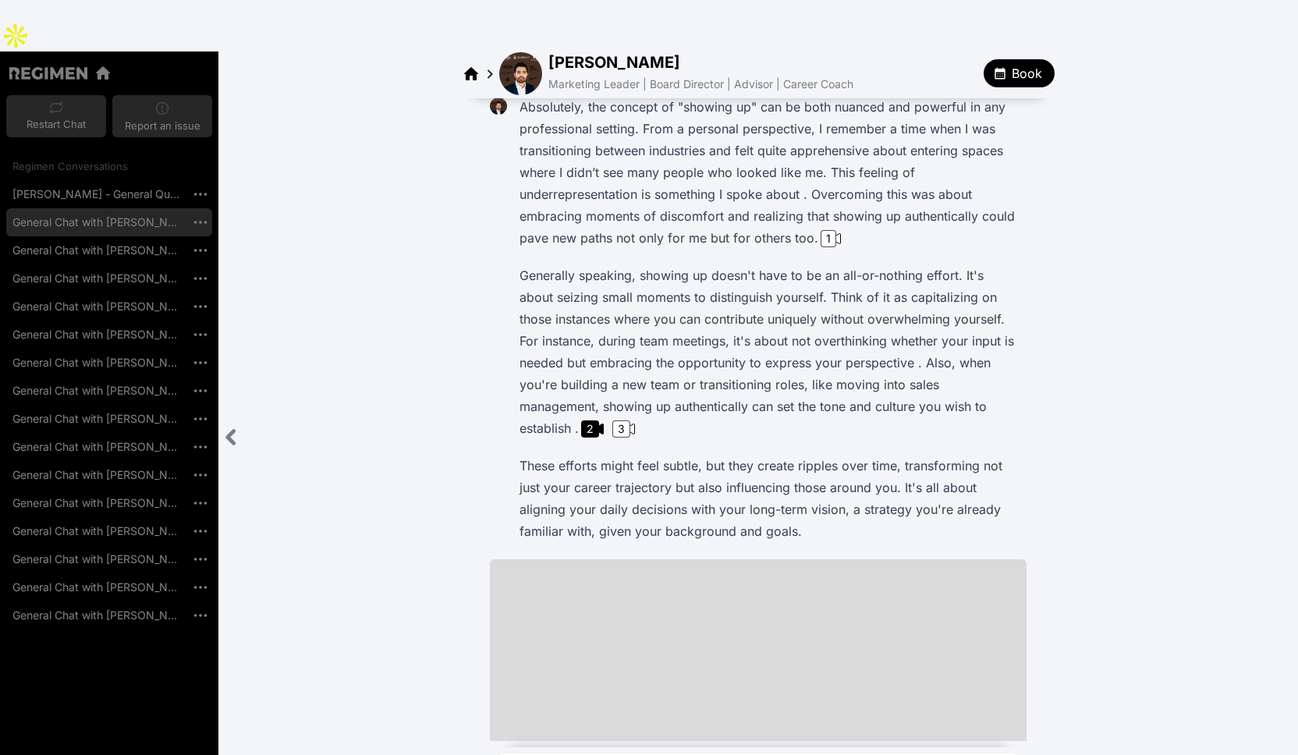
click at [236, 421] on div "Close sidebar" at bounding box center [231, 437] width 26 height 32
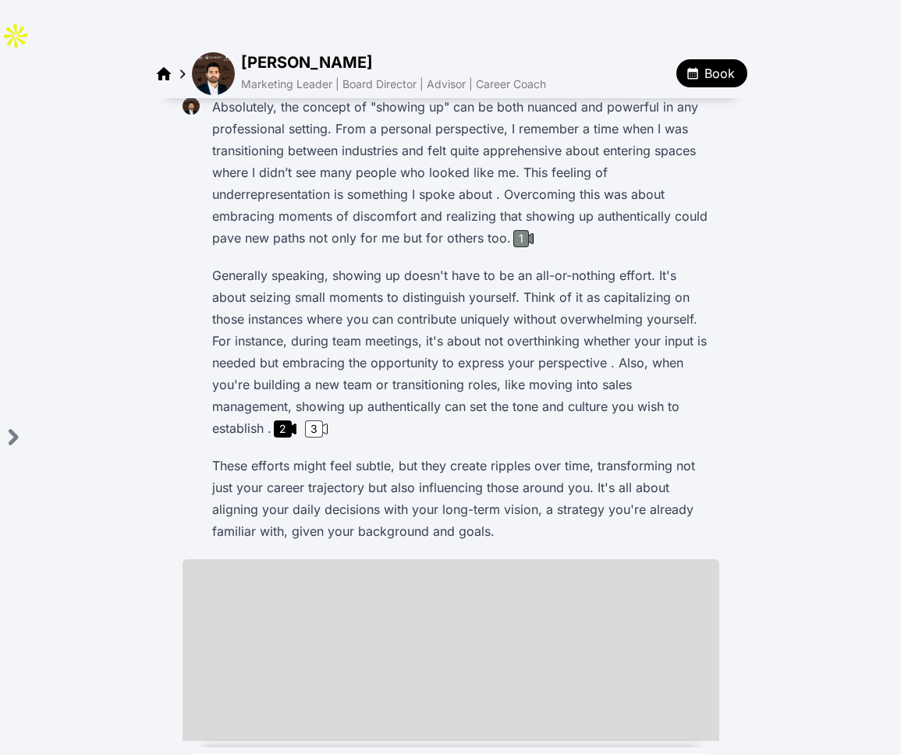
click at [517, 230] on div "1" at bounding box center [521, 238] width 16 height 17
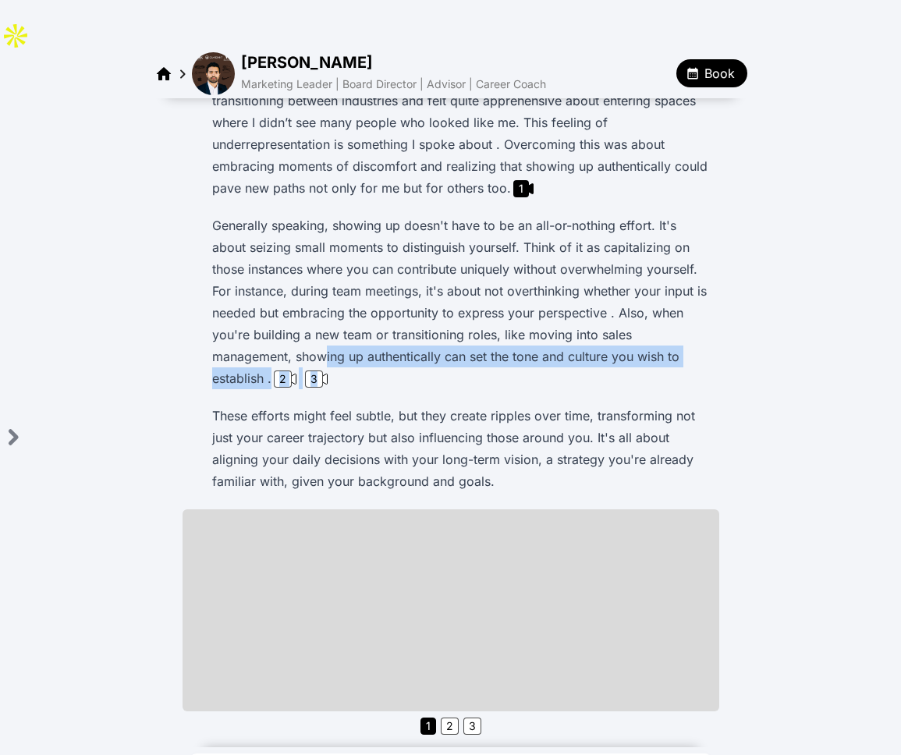
click at [238, 312] on p "Generally speaking, showing up doesn't have to be an all-or-nothing effort. It'…" at bounding box center [462, 301] width 501 height 175
click at [305, 370] on div "3" at bounding box center [314, 378] width 18 height 17
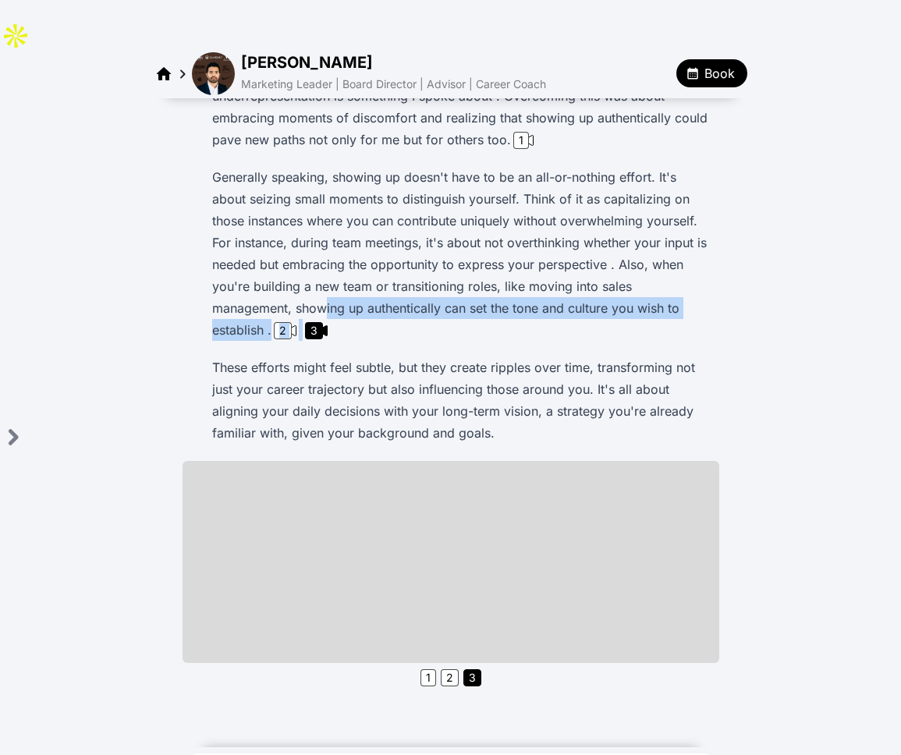
click at [305, 322] on div "3" at bounding box center [314, 330] width 18 height 17
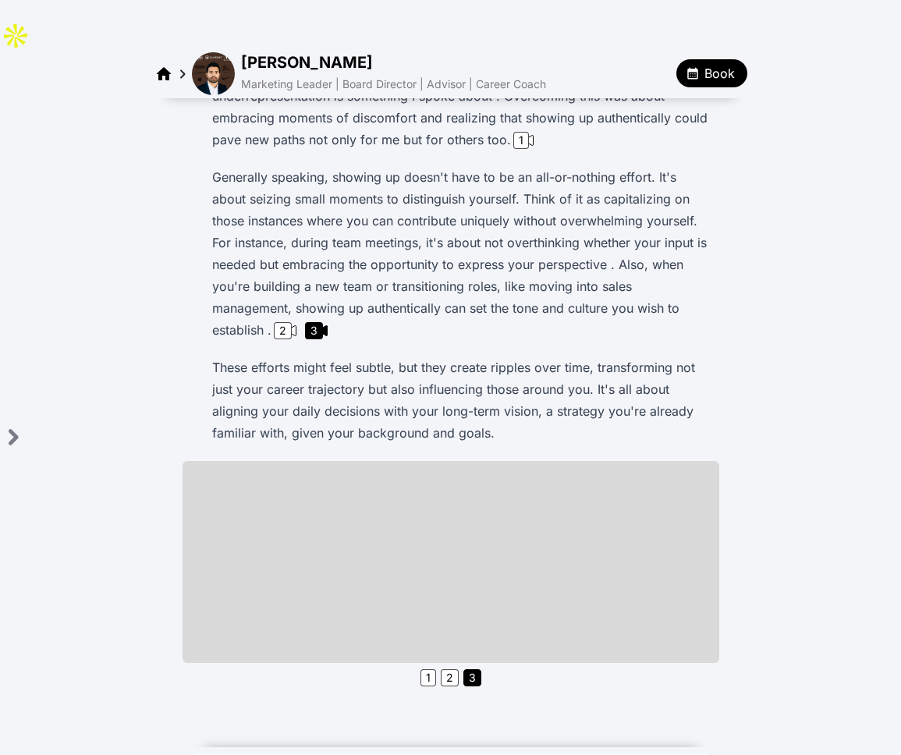
click at [746, 323] on div "Ask me anything to help you share your story and navigate your career with insi…" at bounding box center [450, 223] width 901 height 1035
click at [292, 322] on div "2" at bounding box center [283, 330] width 18 height 17
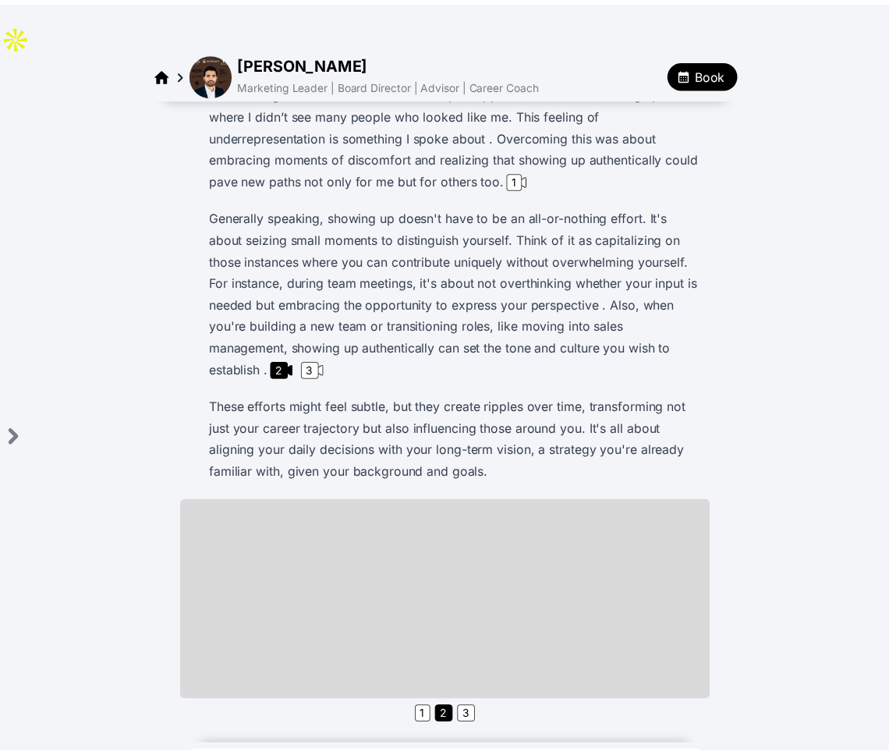
scroll to position [344, 0]
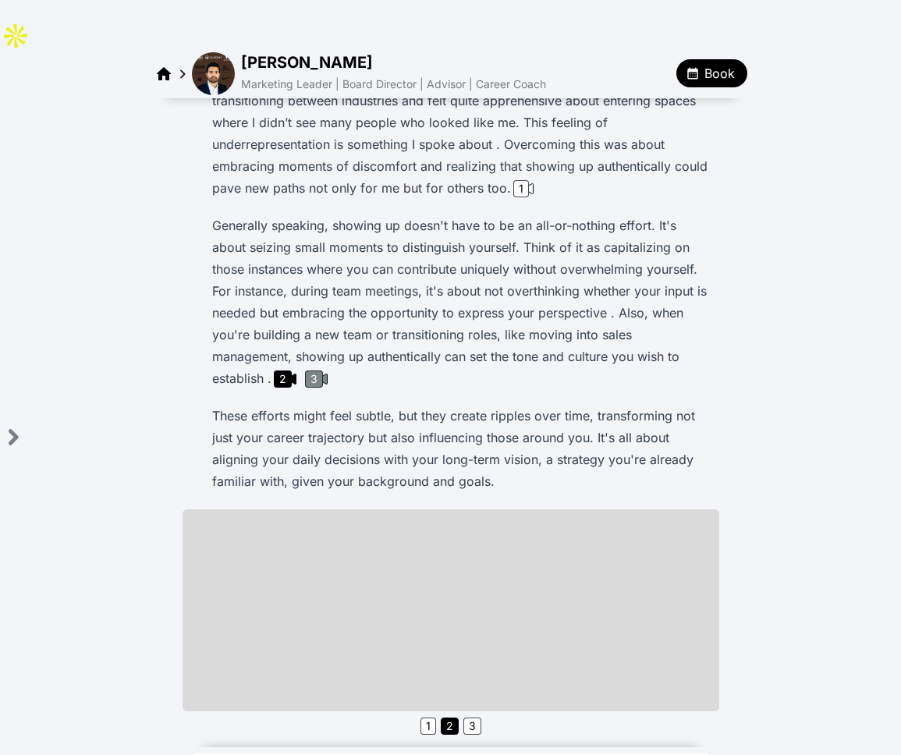
click at [305, 370] on div "3" at bounding box center [314, 378] width 18 height 17
click at [292, 370] on div "2" at bounding box center [283, 378] width 18 height 17
click at [211, 52] on img at bounding box center [213, 73] width 43 height 43
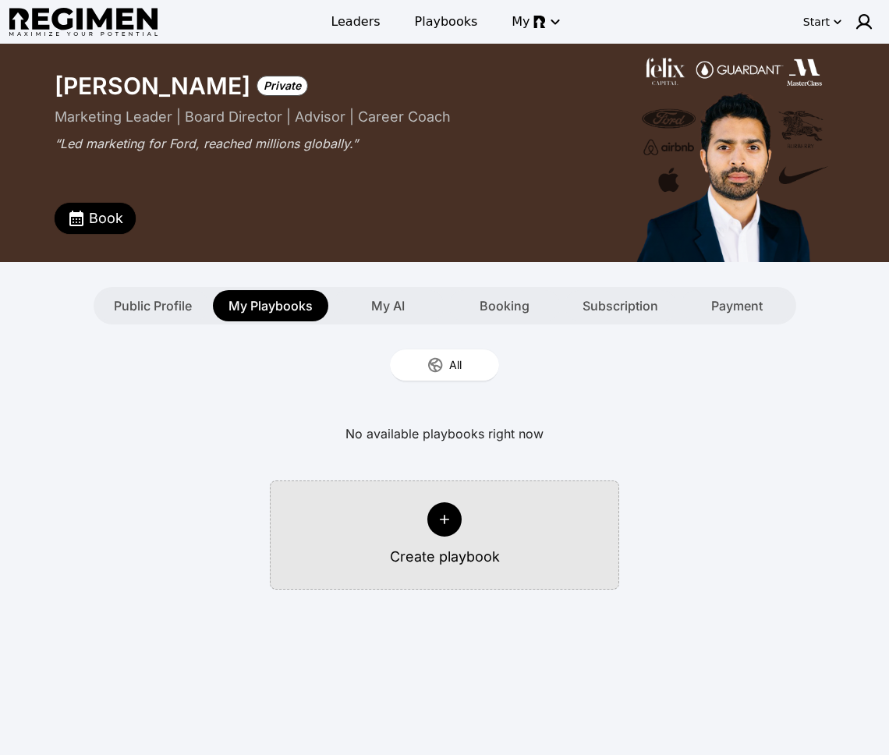
click at [420, 321] on div "Public Profile My Playbooks My AI Booking Subscription Payment" at bounding box center [445, 305] width 703 height 37
